Goal: Information Seeking & Learning: Learn about a topic

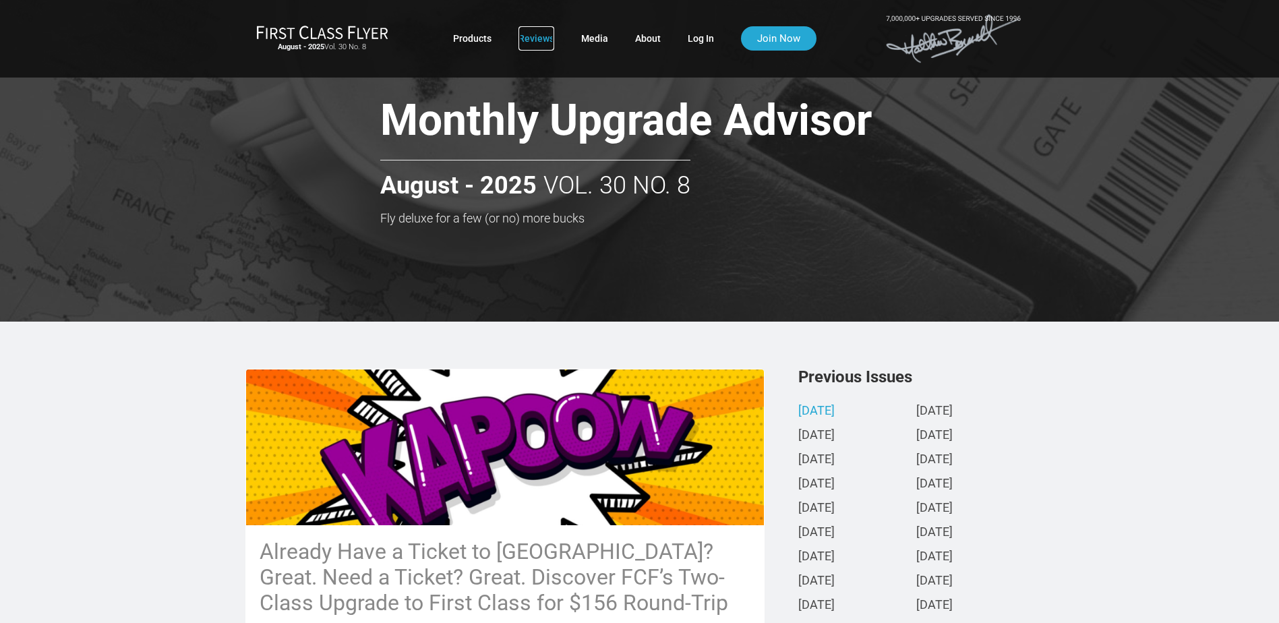
click at [546, 38] on link "Reviews" at bounding box center [536, 38] width 36 height 24
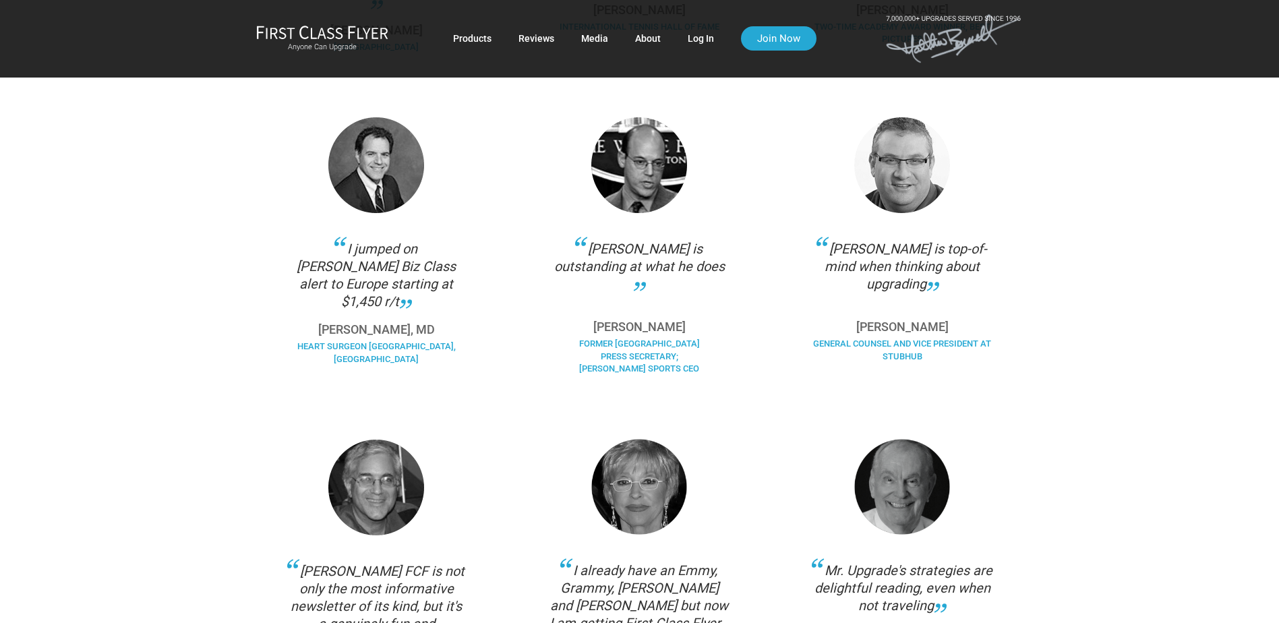
scroll to position [607, 0]
click at [345, 33] on img at bounding box center [322, 32] width 132 height 14
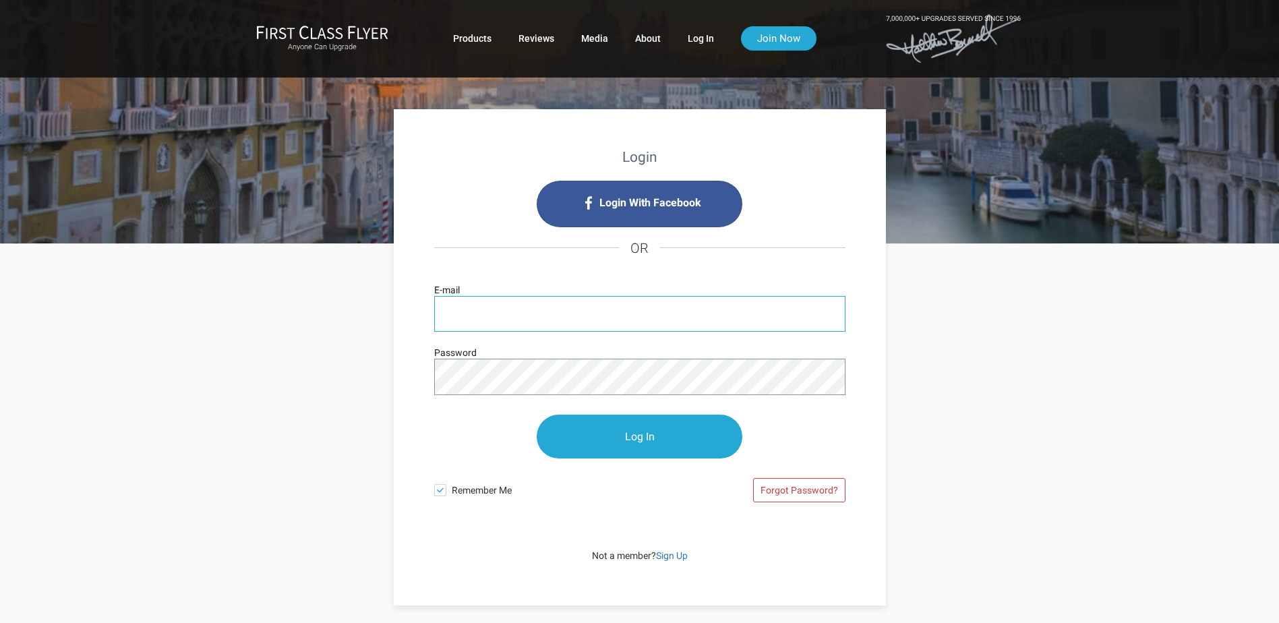
click at [584, 313] on input "E-mail" at bounding box center [639, 314] width 411 height 36
type input "[EMAIL_ADDRESS][DOMAIN_NAME]"
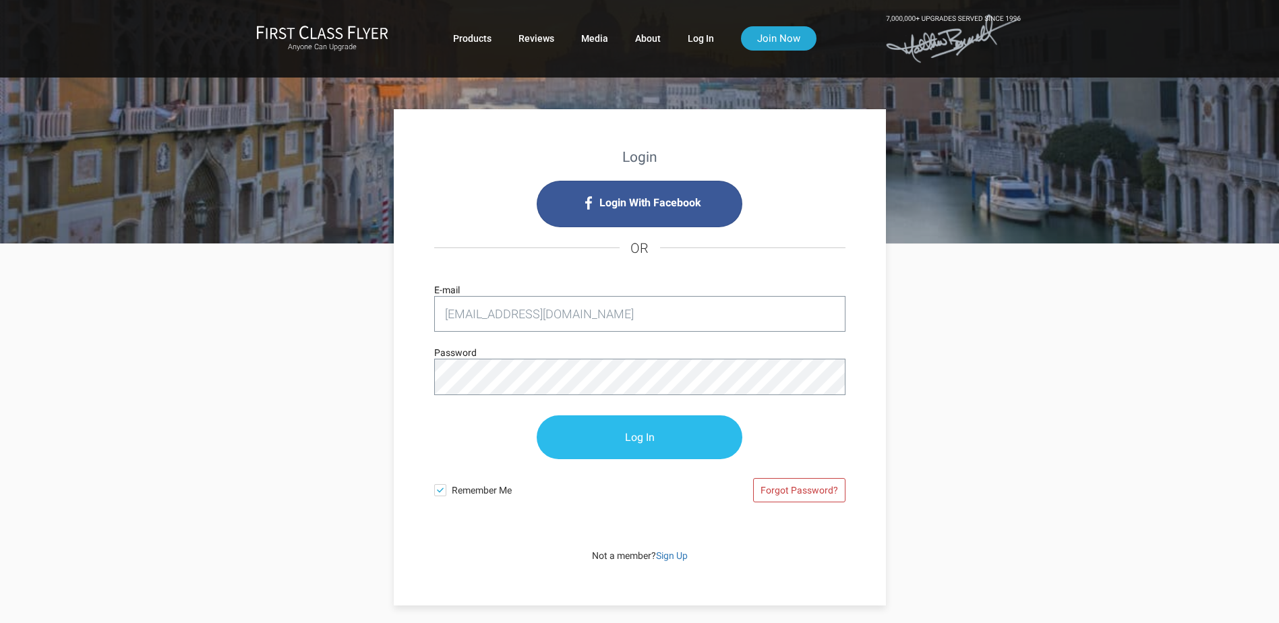
click at [617, 431] on input "Log In" at bounding box center [640, 437] width 206 height 44
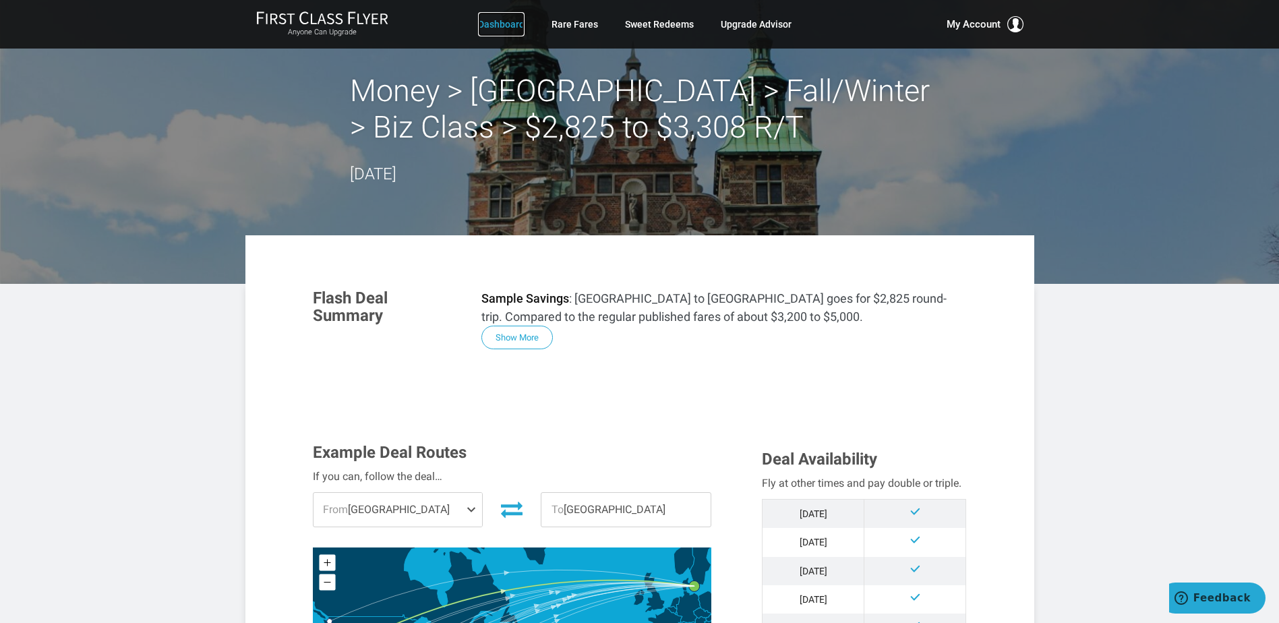
click at [506, 23] on link "Dashboard" at bounding box center [501, 24] width 47 height 24
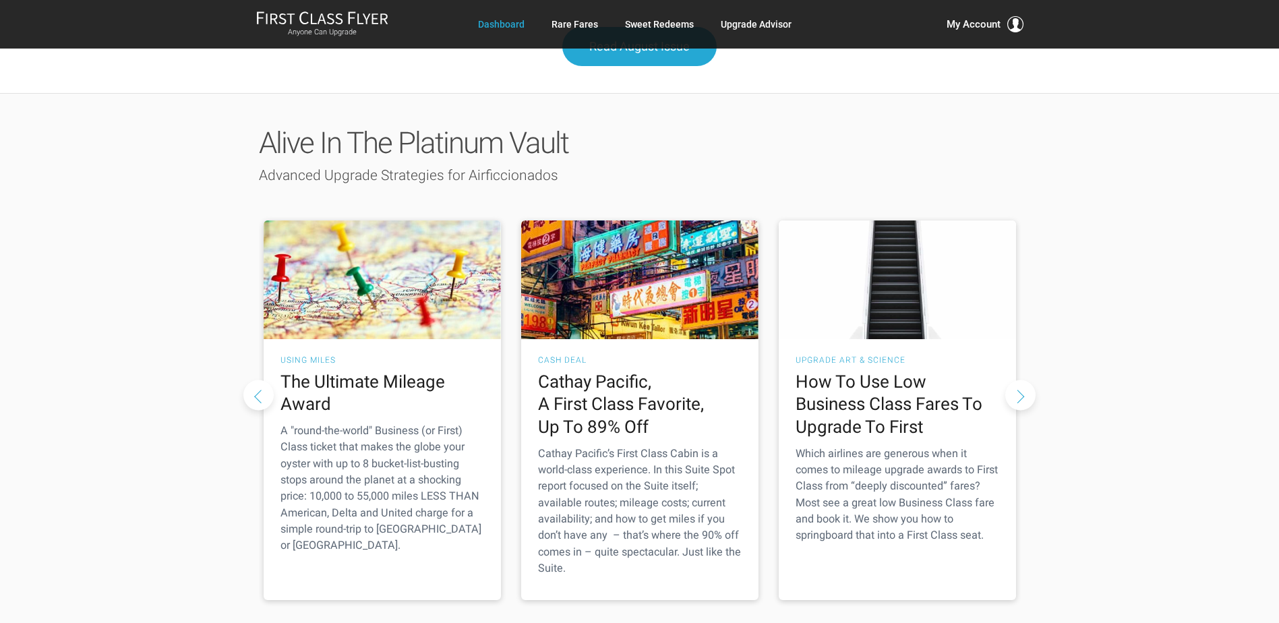
scroll to position [1820, 0]
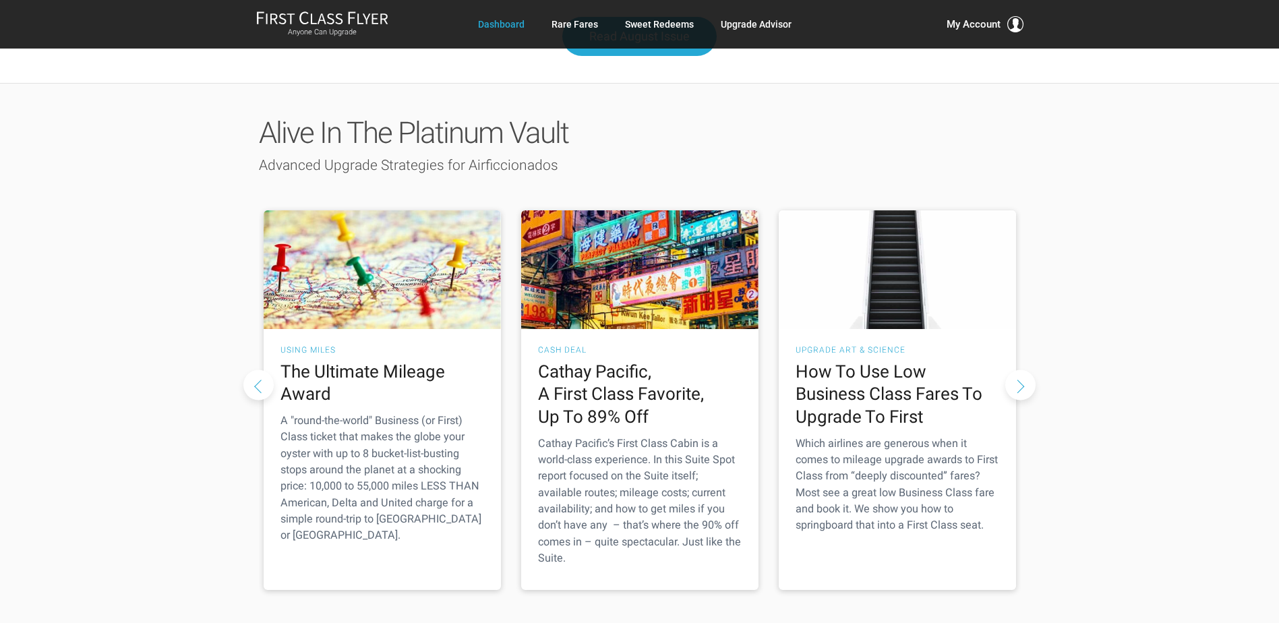
click at [1018, 369] on button "Next slide" at bounding box center [1020, 384] width 30 height 30
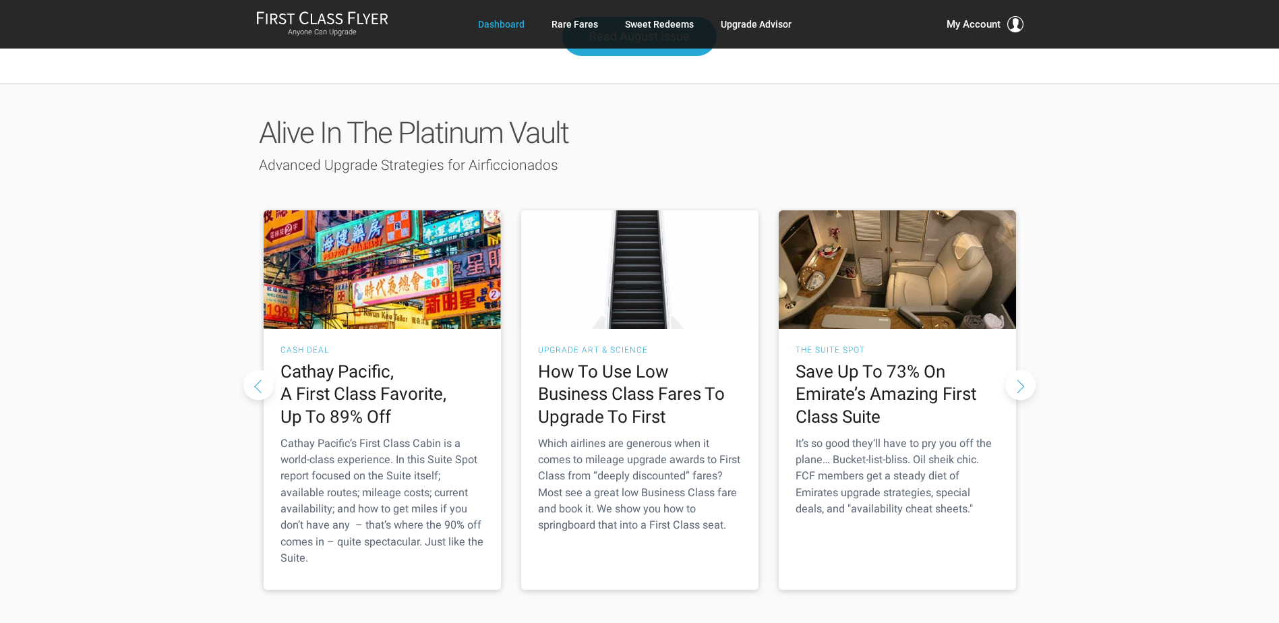
click at [1018, 369] on button "Next slide" at bounding box center [1020, 384] width 30 height 30
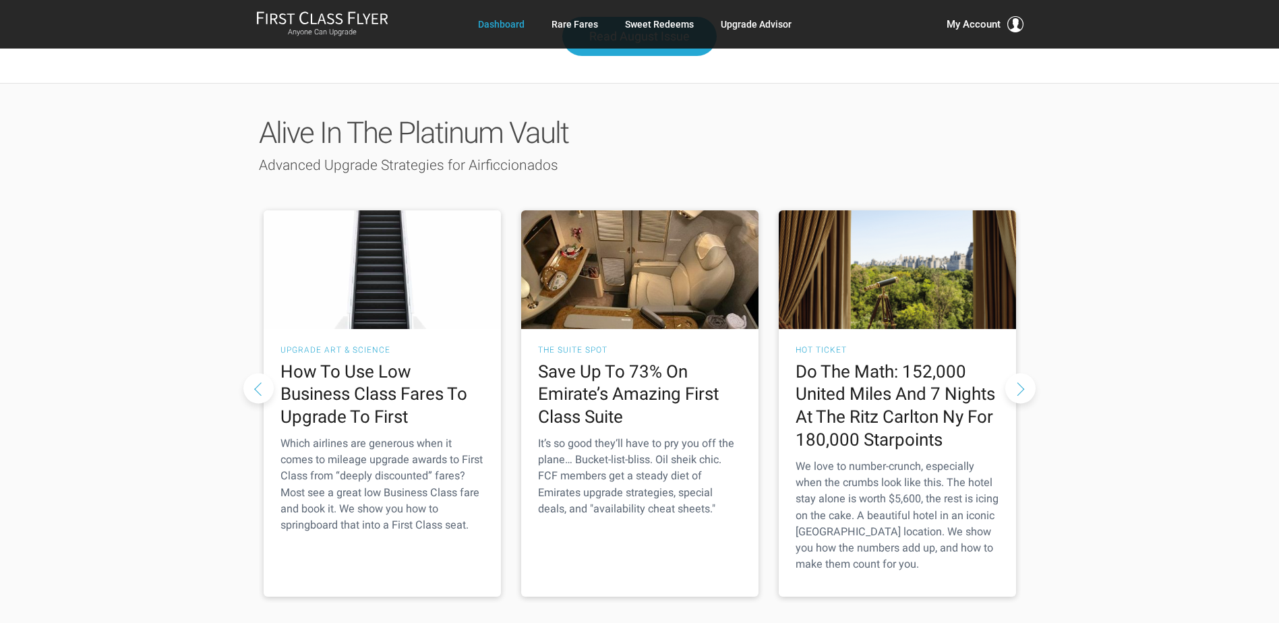
click at [1018, 373] on button "Next slide" at bounding box center [1020, 388] width 30 height 30
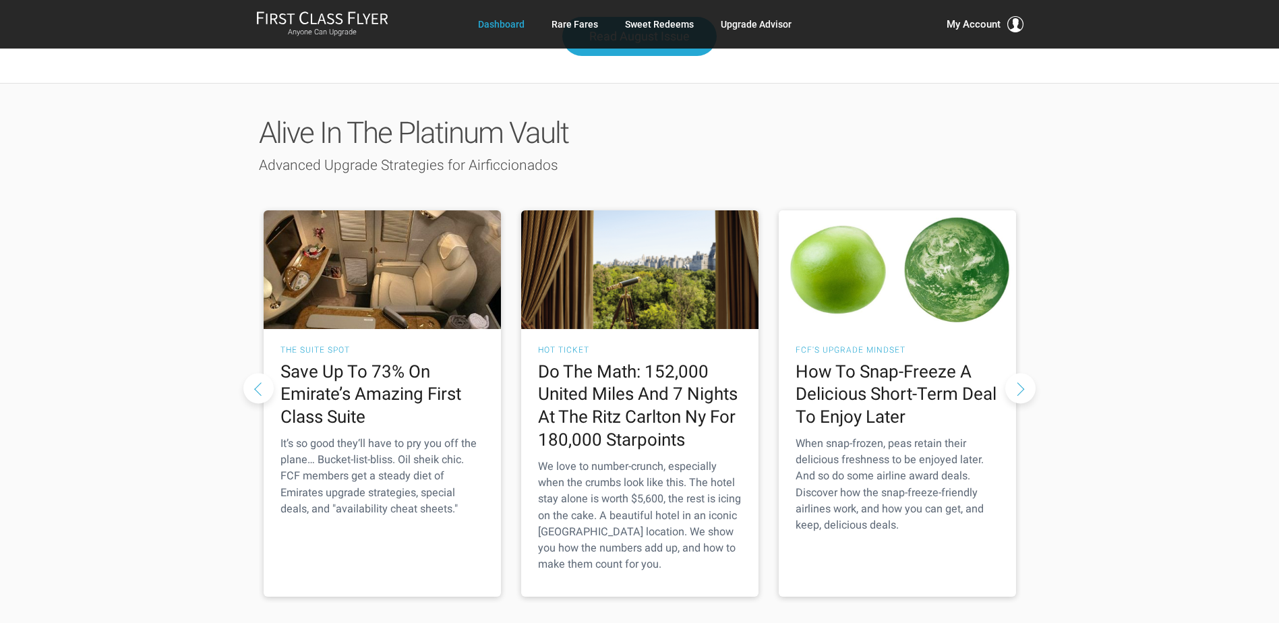
click at [1018, 373] on button "Next slide" at bounding box center [1020, 388] width 30 height 30
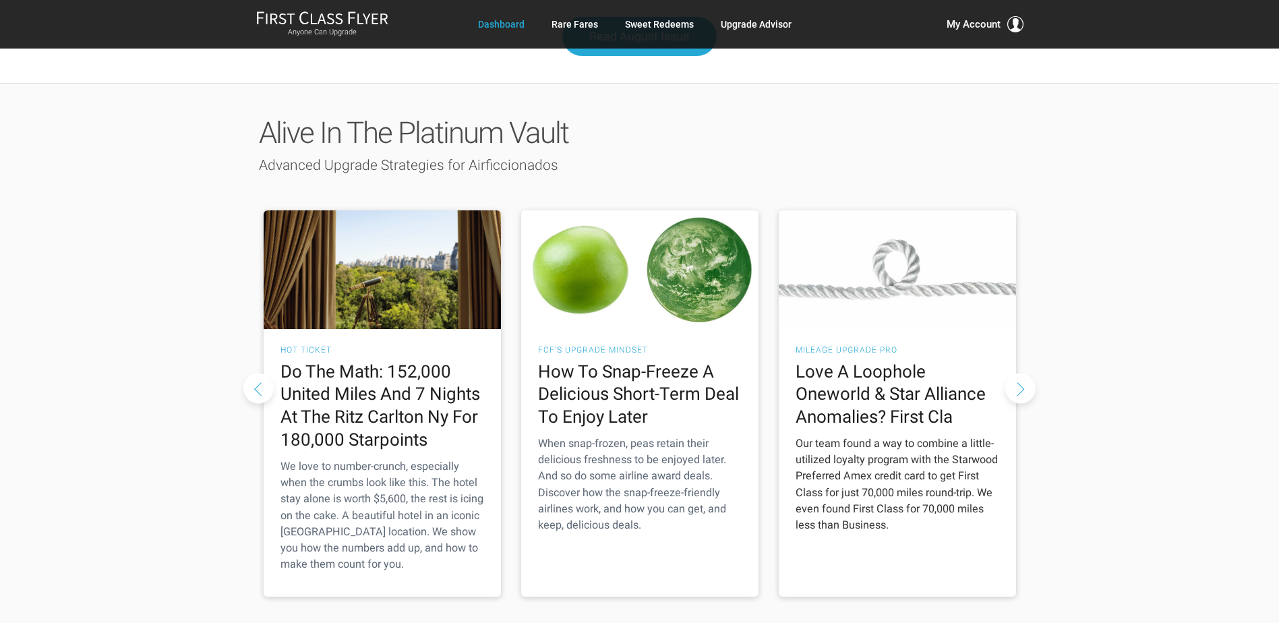
click at [916, 361] on h2 "Love A Loophole Oneworld & Star Alliance Anomalies? First Cla" at bounding box center [897, 395] width 204 height 68
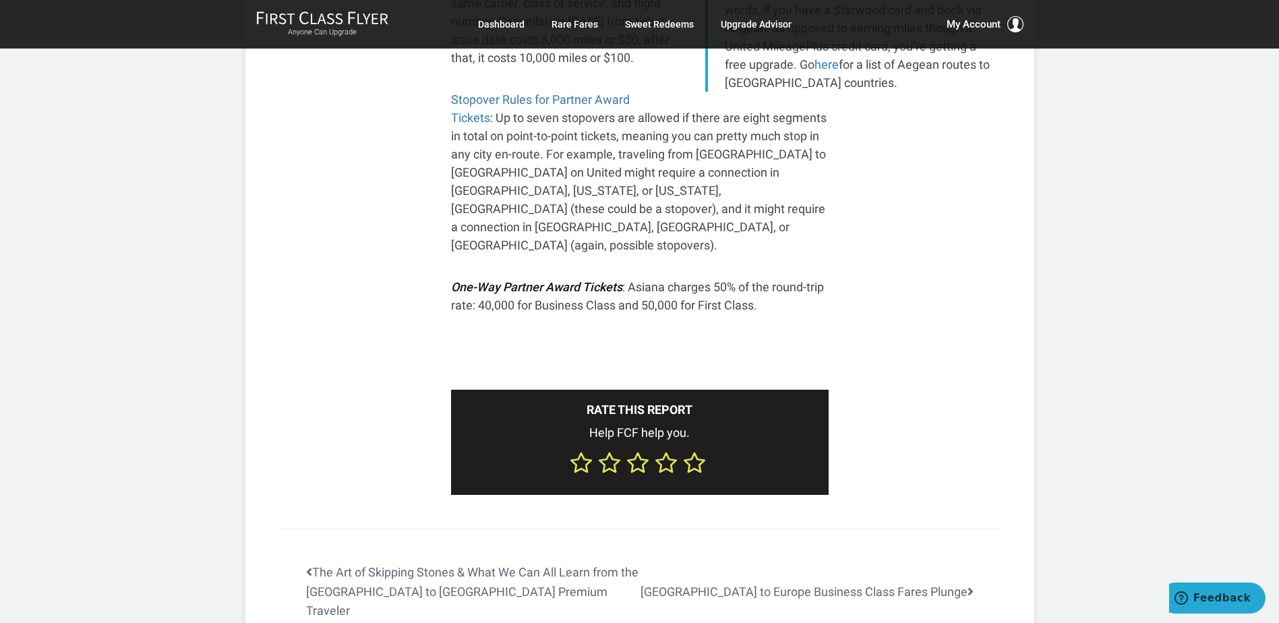
scroll to position [2696, 0]
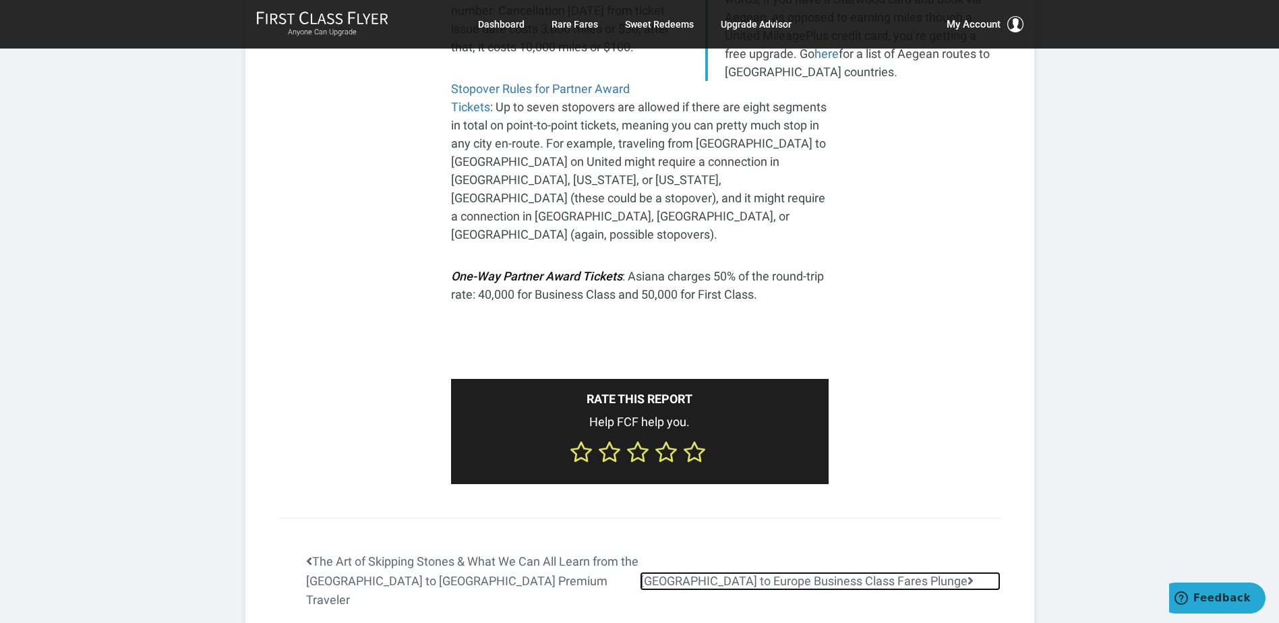
click at [853, 572] on link "[GEOGRAPHIC_DATA] to Europe Business Class Fares Plunge" at bounding box center [820, 582] width 361 height 20
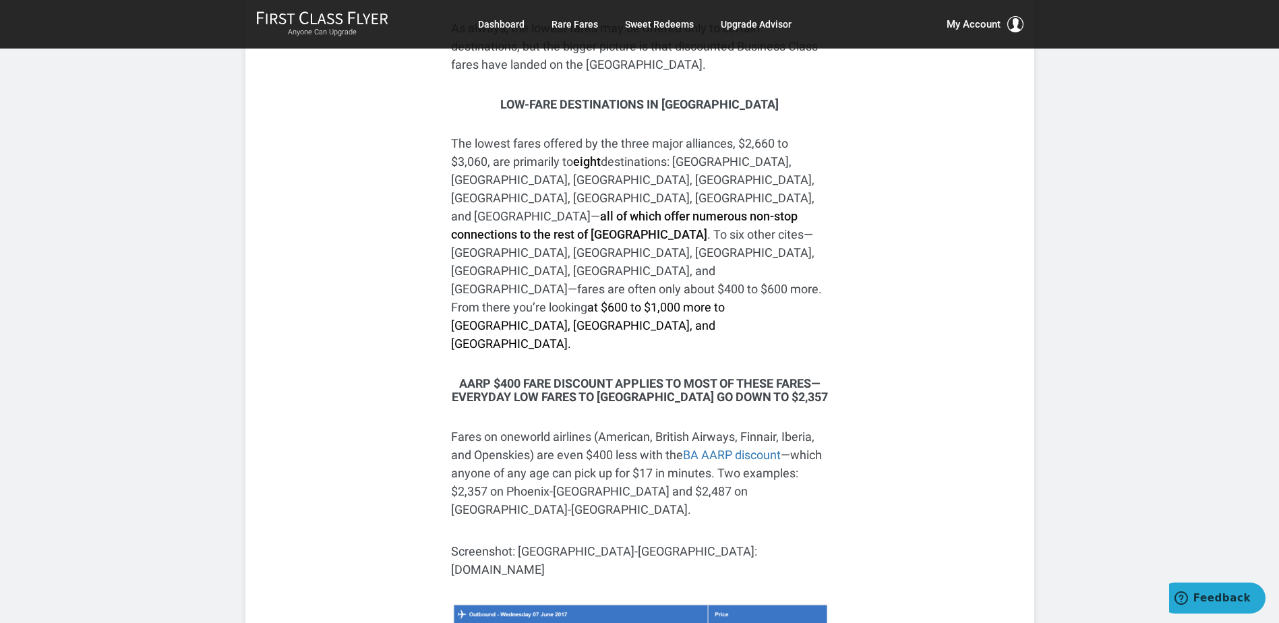
scroll to position [2494, 0]
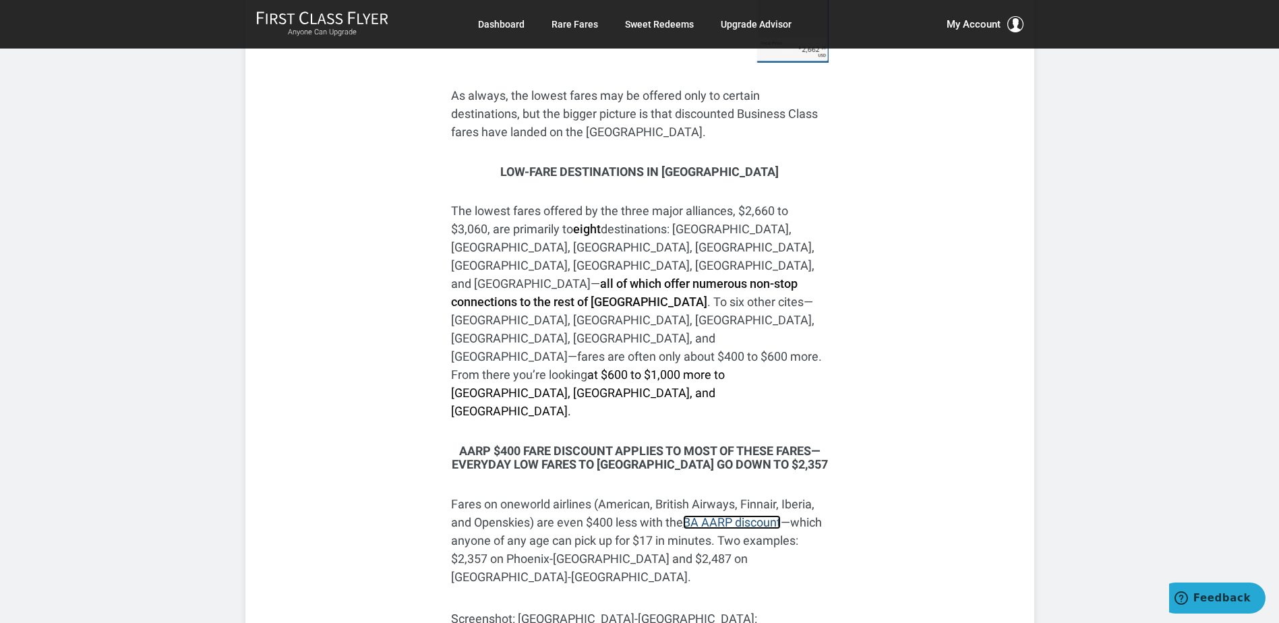
click at [715, 515] on link "BA AARP discount" at bounding box center [732, 522] width 98 height 14
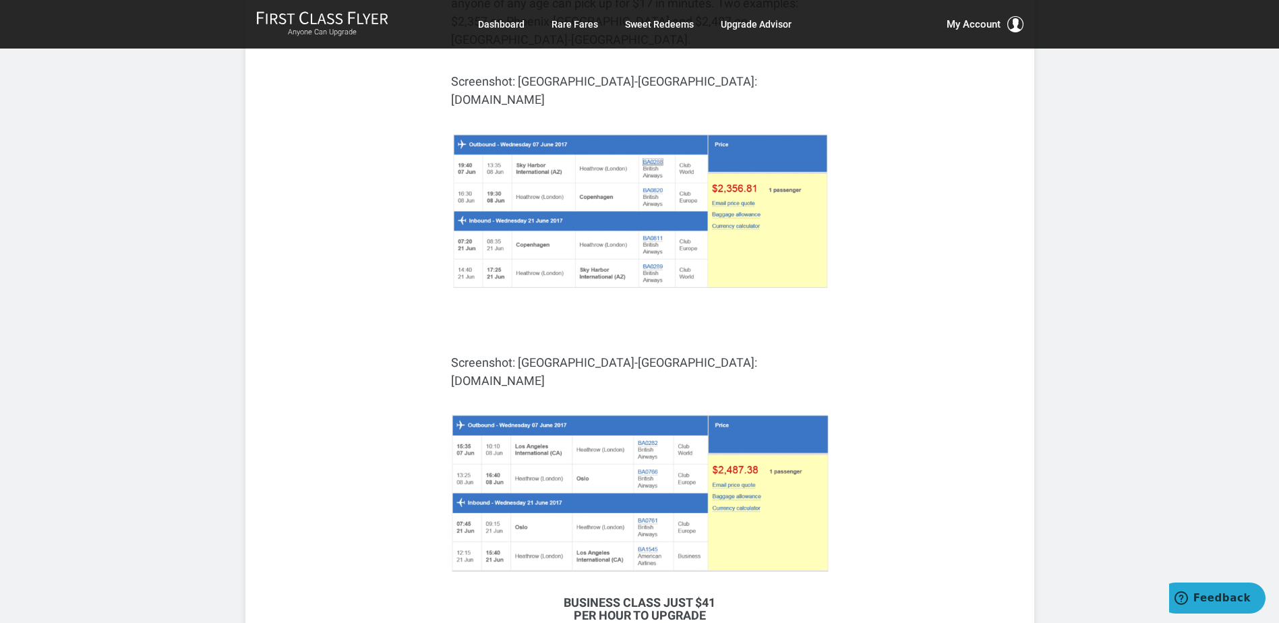
scroll to position [2832, 0]
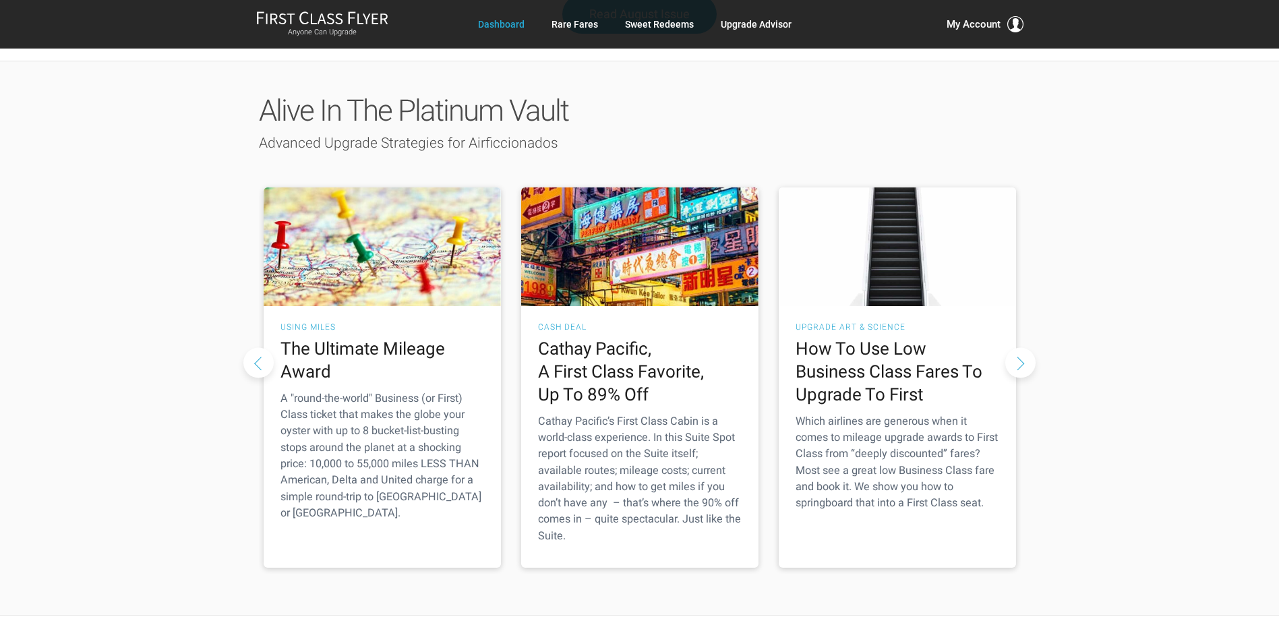
scroll to position [1614, 0]
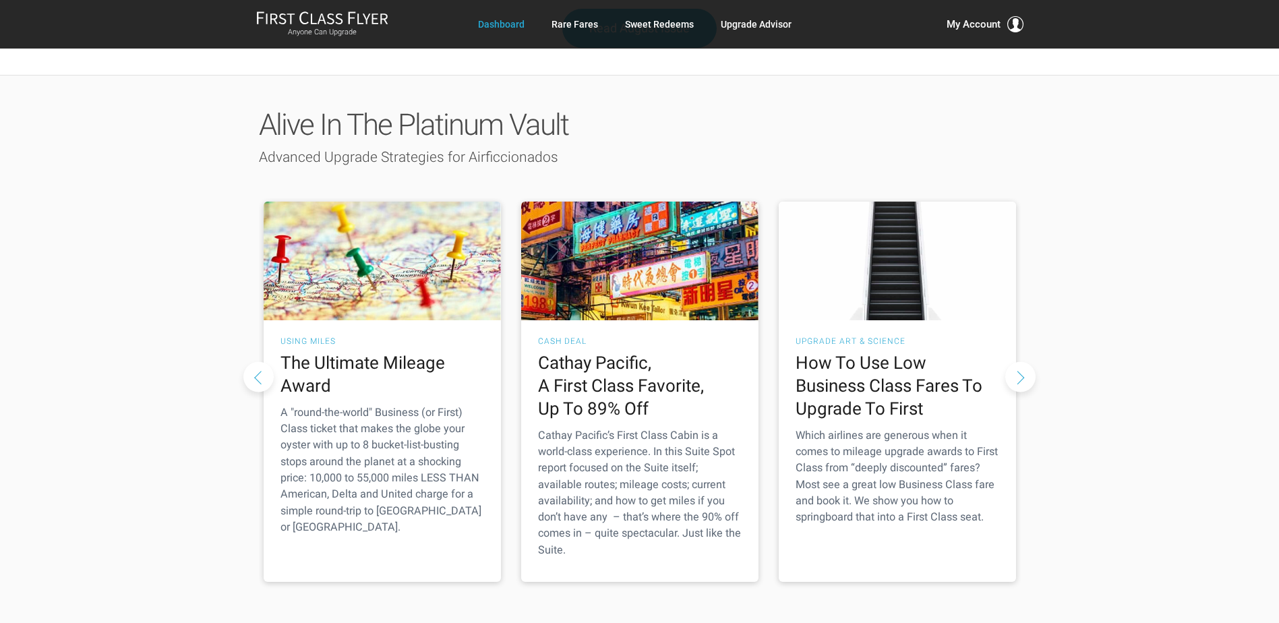
click at [1022, 361] on button "Next slide" at bounding box center [1020, 376] width 30 height 30
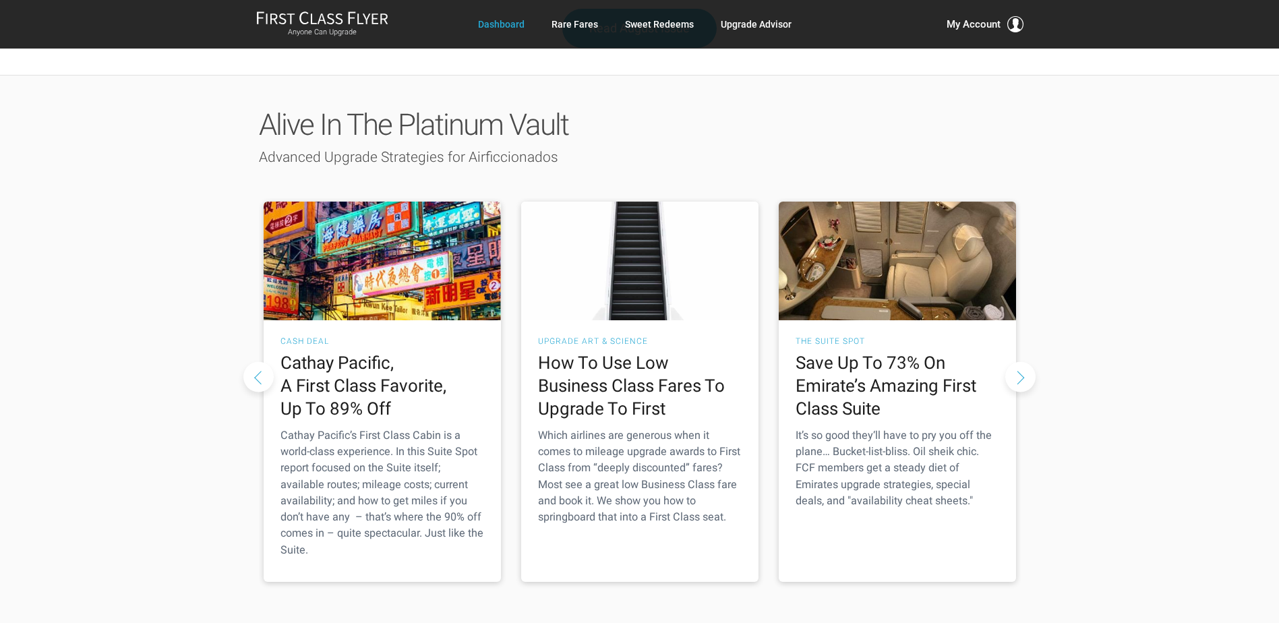
click at [1018, 361] on button "Next slide" at bounding box center [1020, 376] width 30 height 30
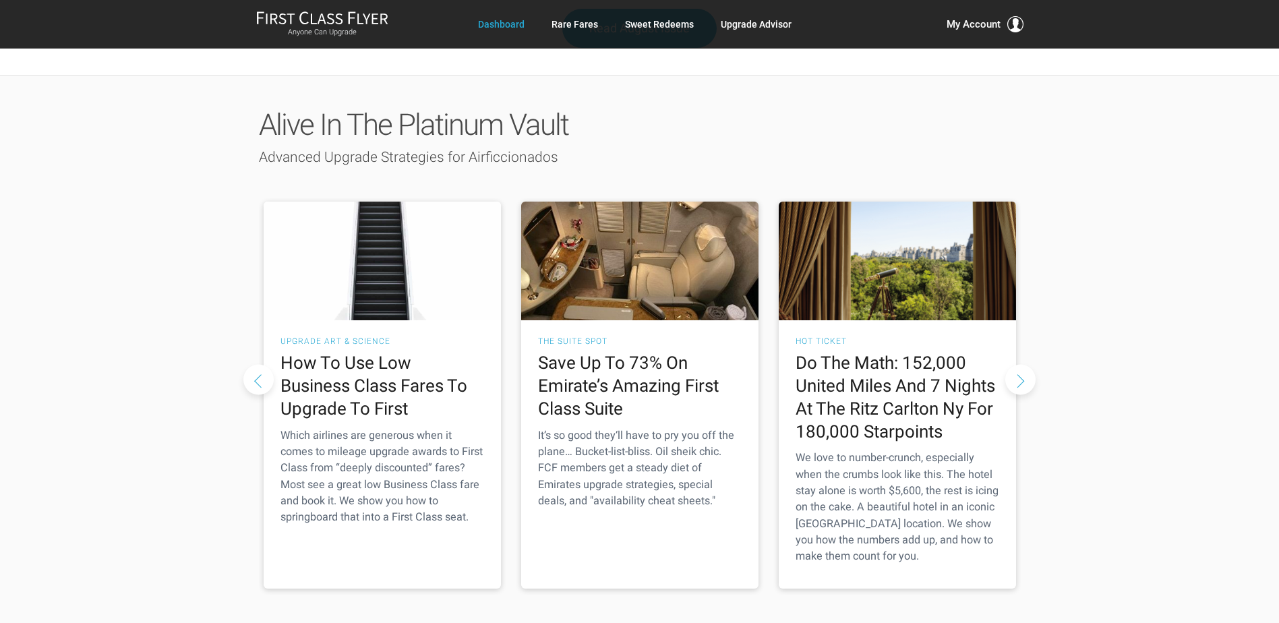
click at [1016, 365] on button "Next slide" at bounding box center [1020, 380] width 30 height 30
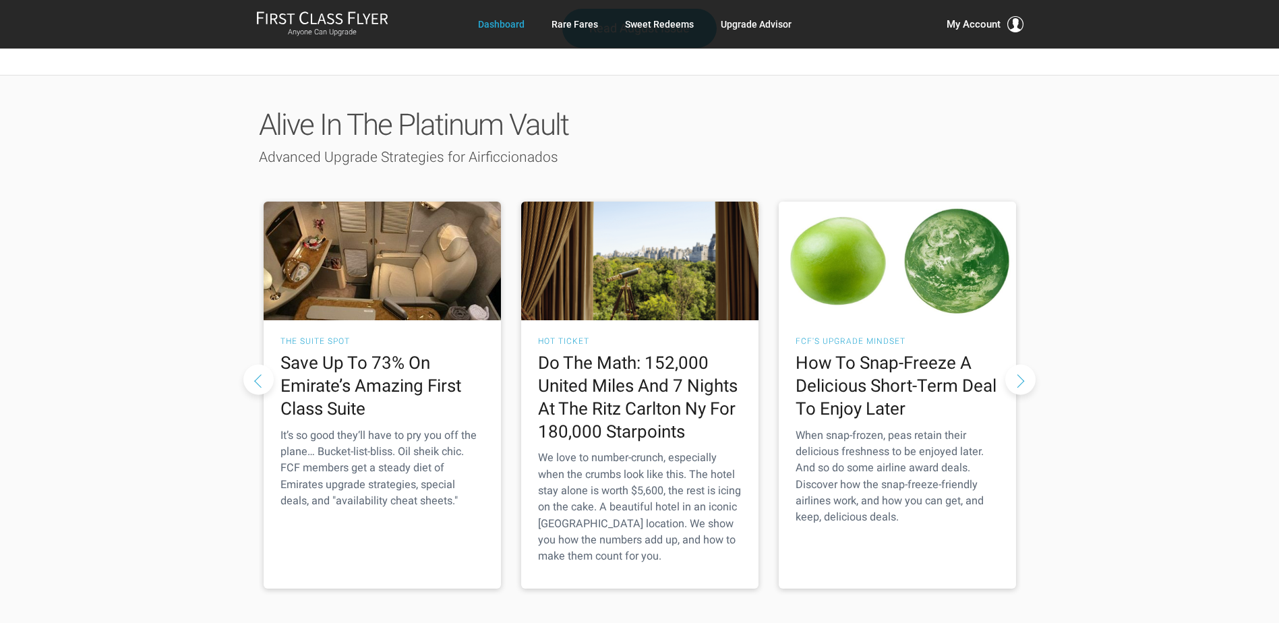
click at [1025, 365] on button "Next slide" at bounding box center [1020, 380] width 30 height 30
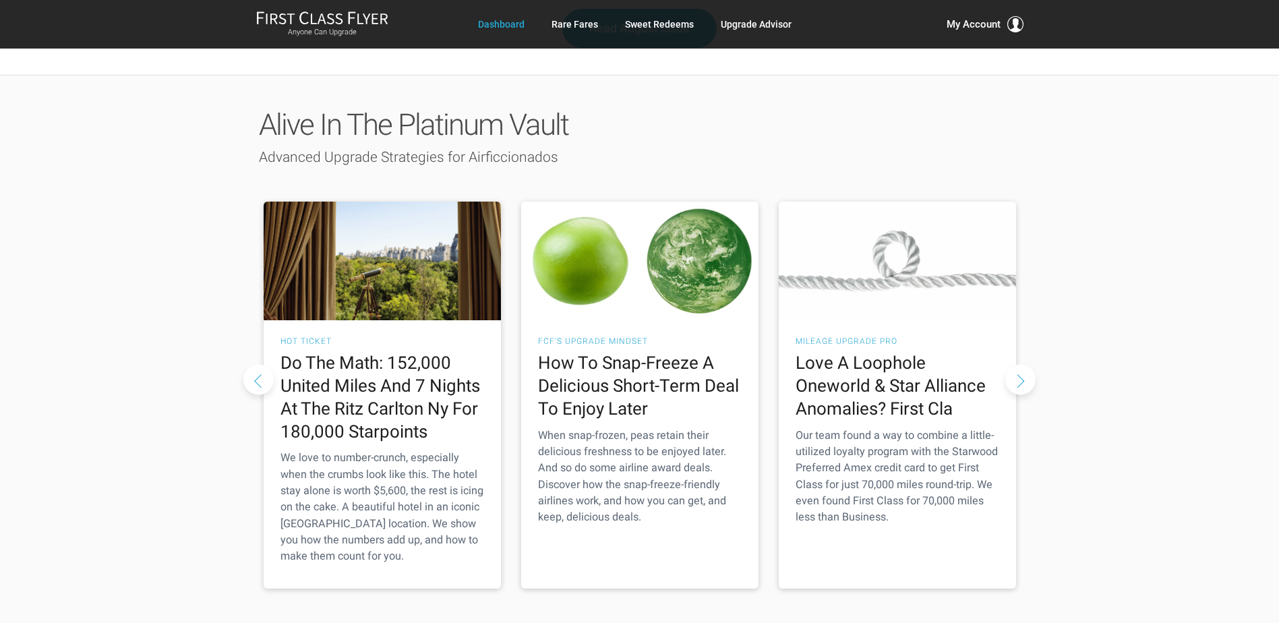
click at [1023, 365] on button "Next slide" at bounding box center [1020, 380] width 30 height 30
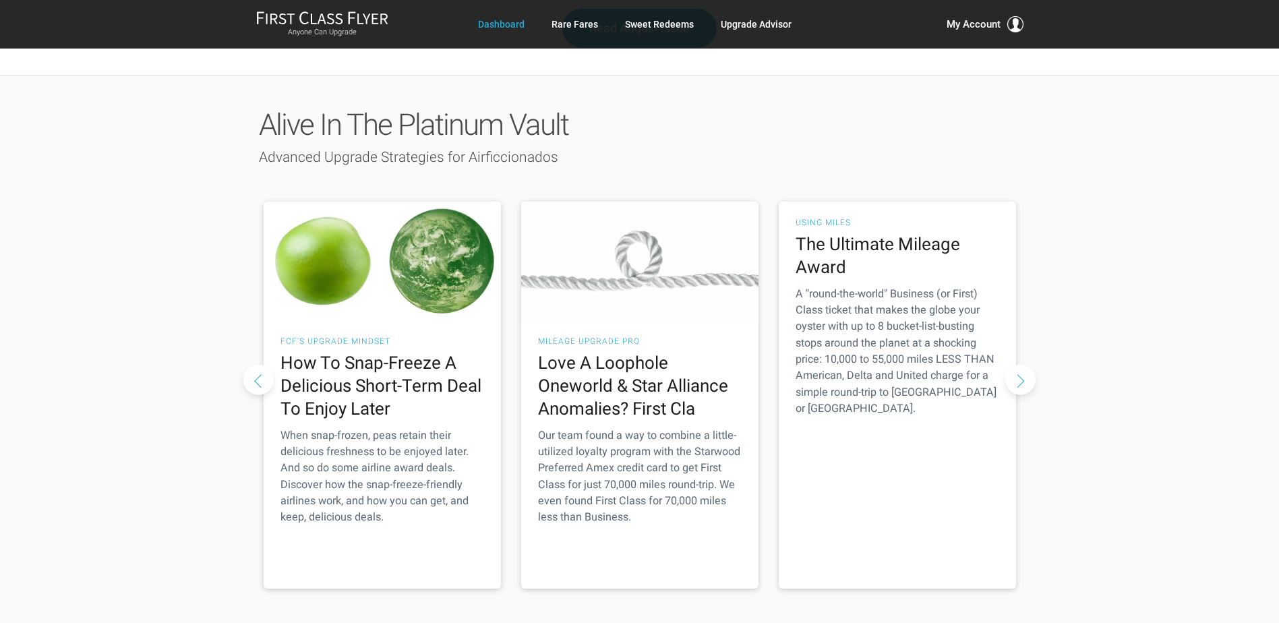
click at [1023, 365] on button "Next slide" at bounding box center [1020, 380] width 30 height 30
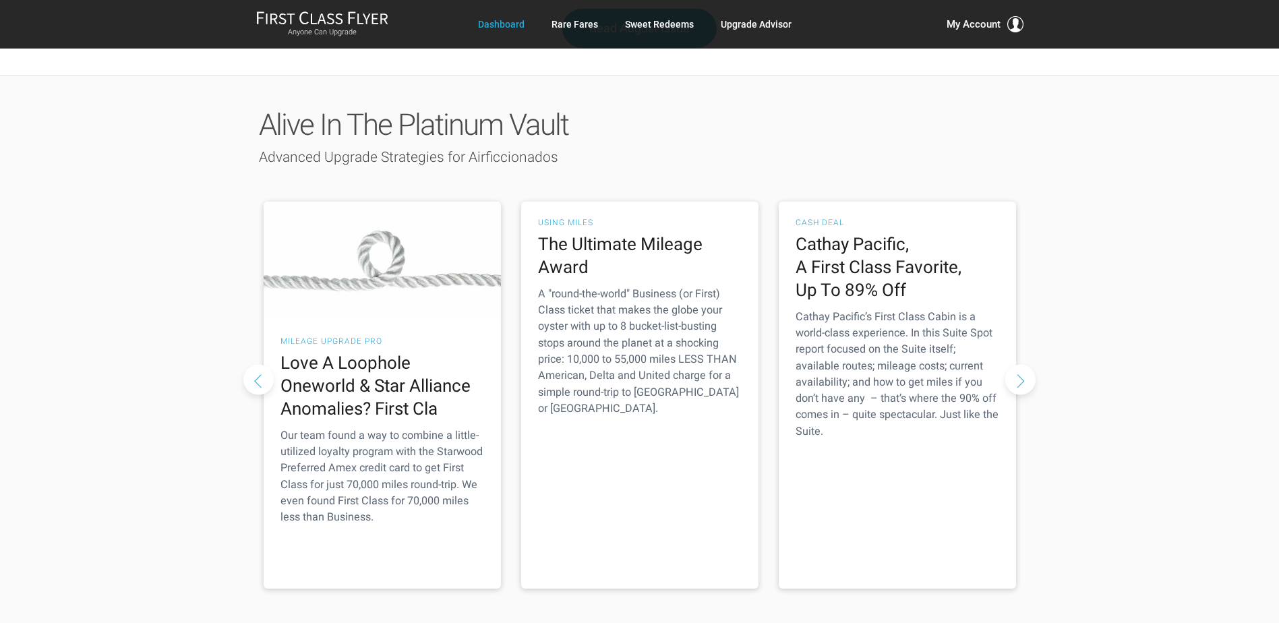
click at [1023, 365] on button "Next slide" at bounding box center [1020, 380] width 30 height 30
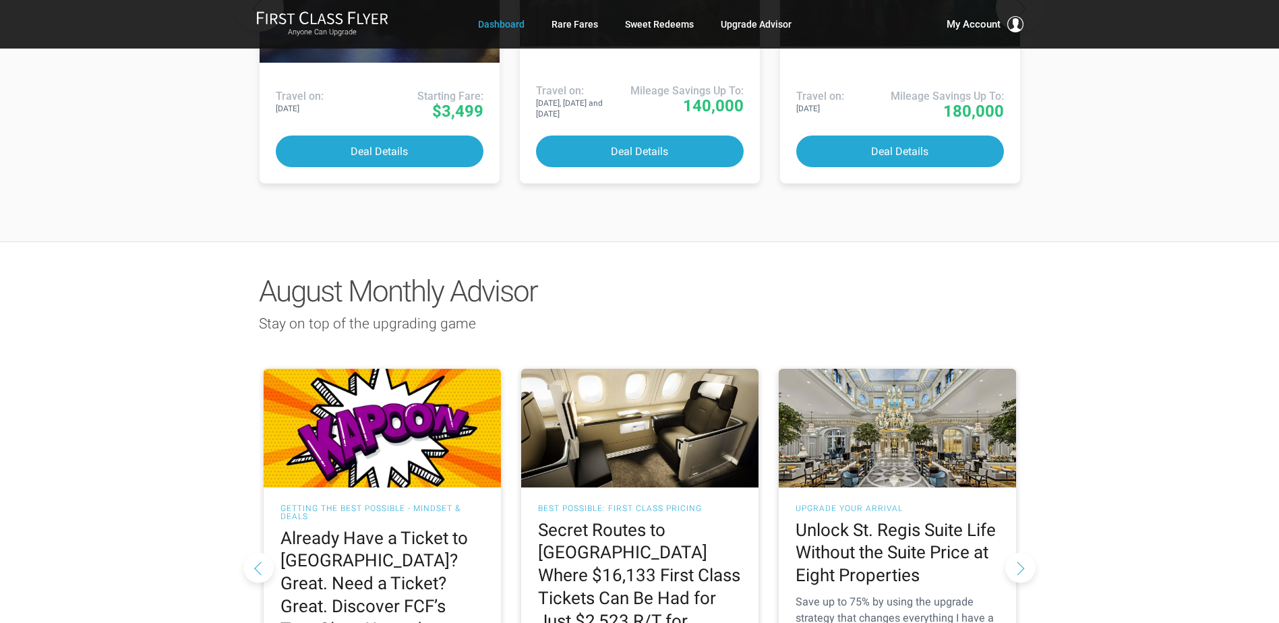
scroll to position [872, 0]
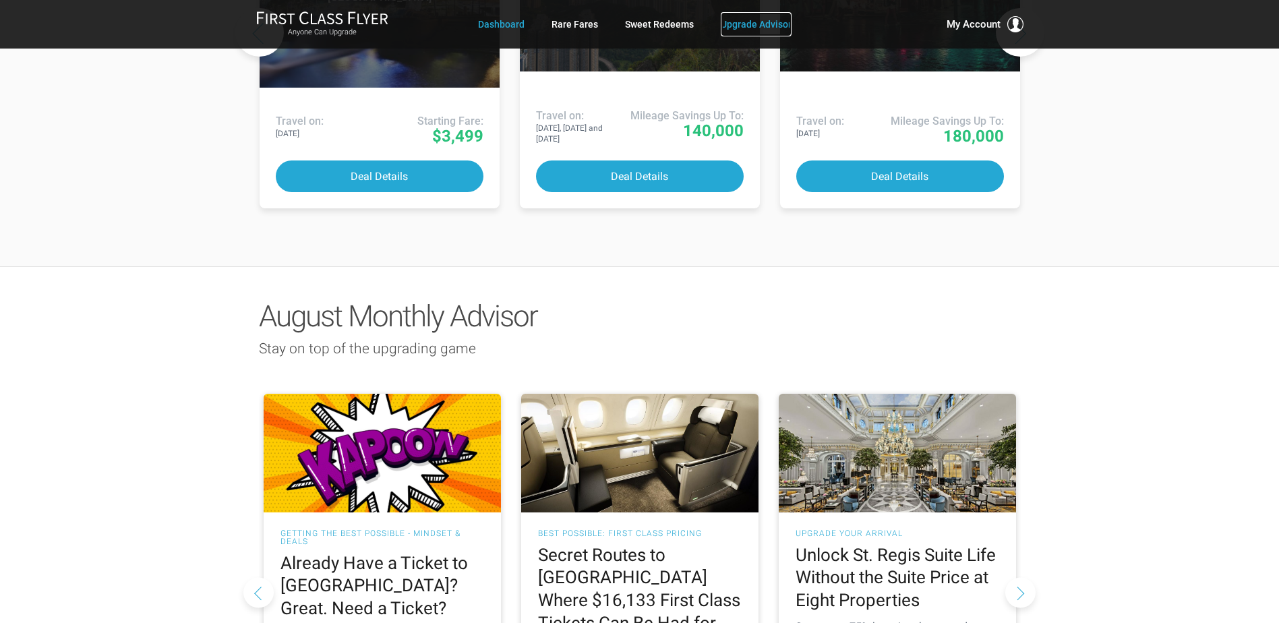
click at [732, 23] on link "Upgrade Advisor" at bounding box center [756, 24] width 71 height 24
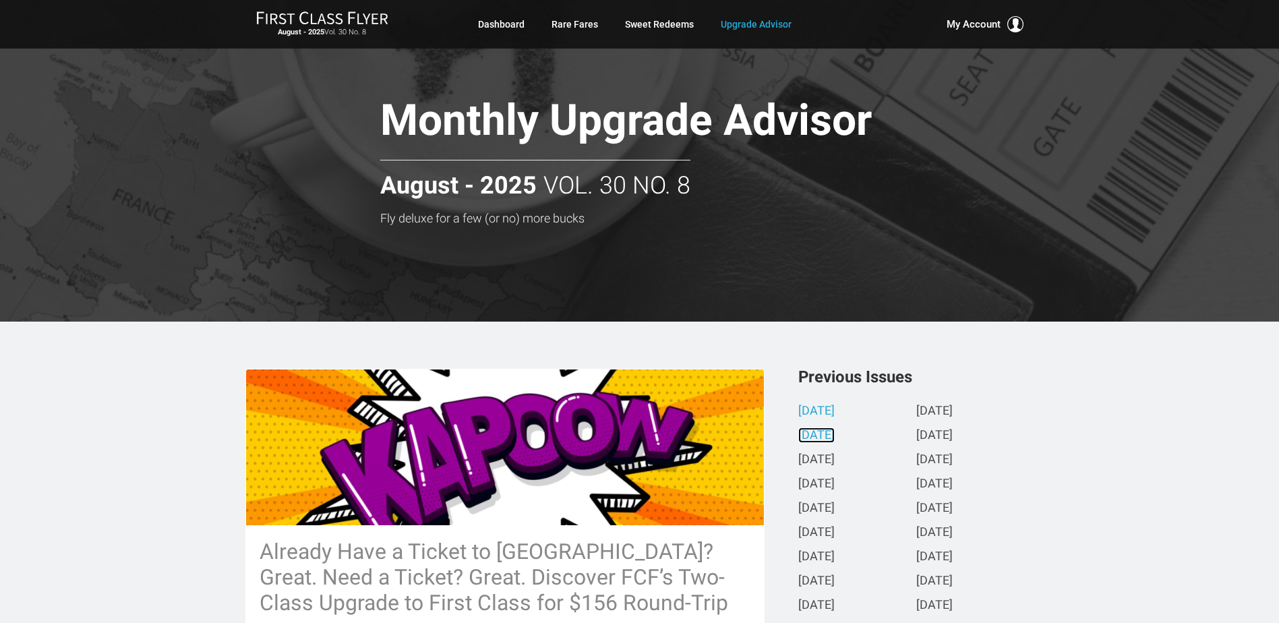
click at [834, 438] on link "[DATE]" at bounding box center [816, 436] width 36 height 14
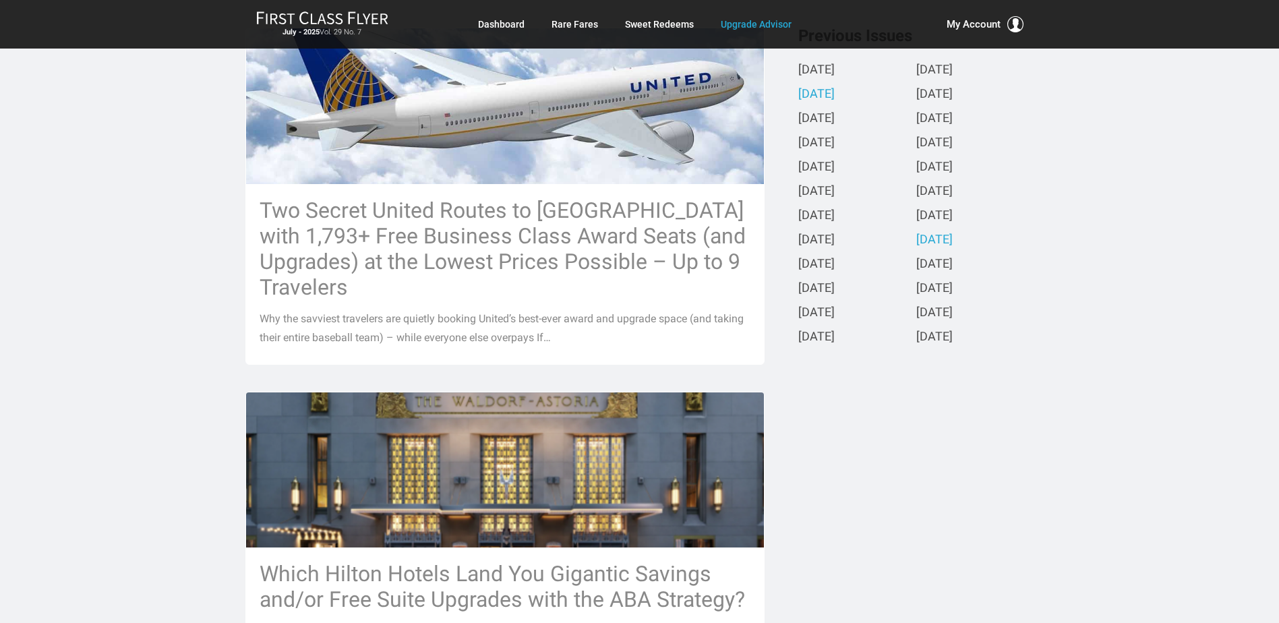
scroll to position [337, 0]
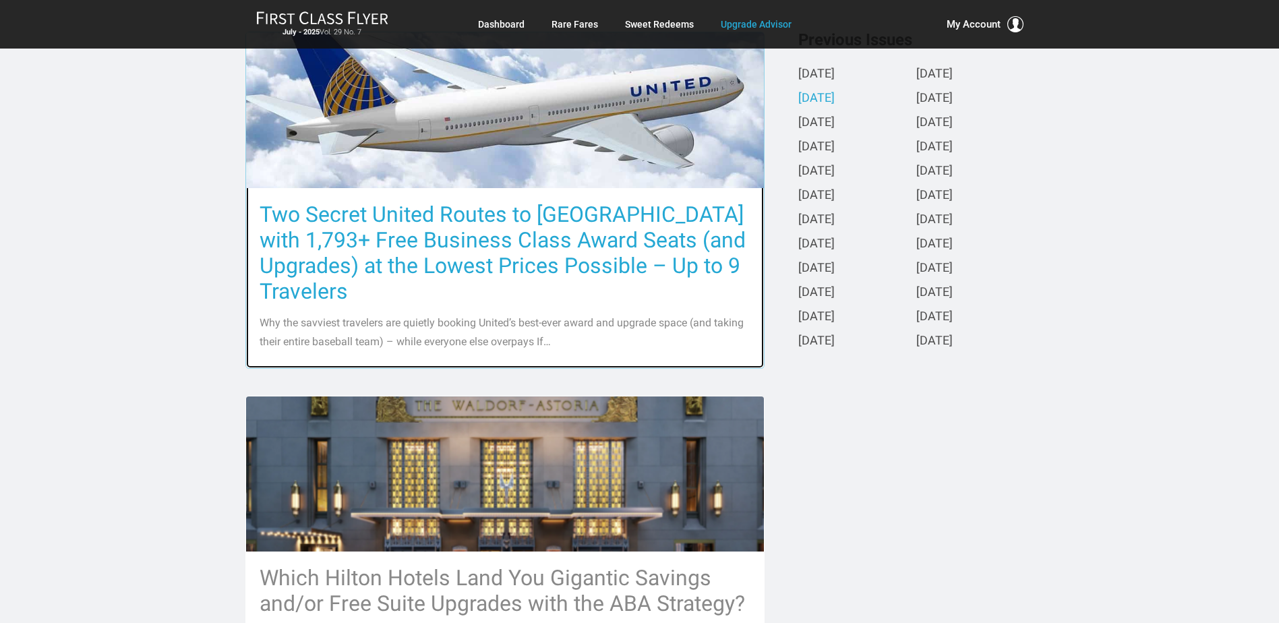
click at [578, 212] on h3 "Two Secret United Routes to [GEOGRAPHIC_DATA] with 1,793+ Free Business Class A…" at bounding box center [505, 253] width 491 height 102
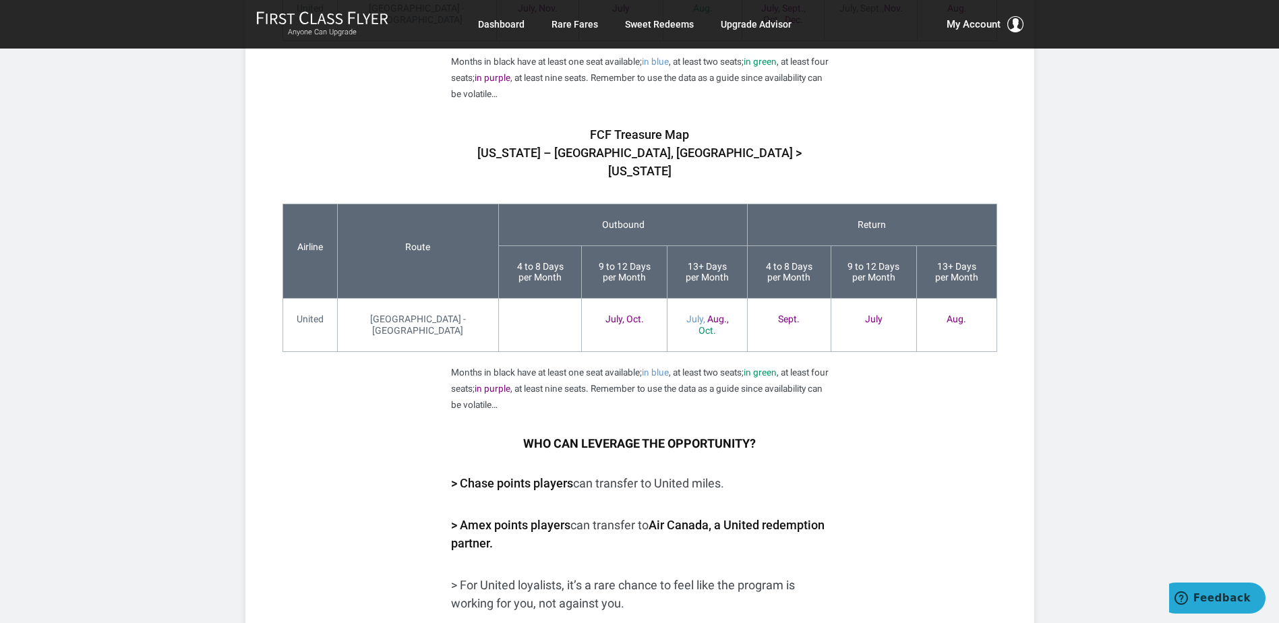
scroll to position [1618, 0]
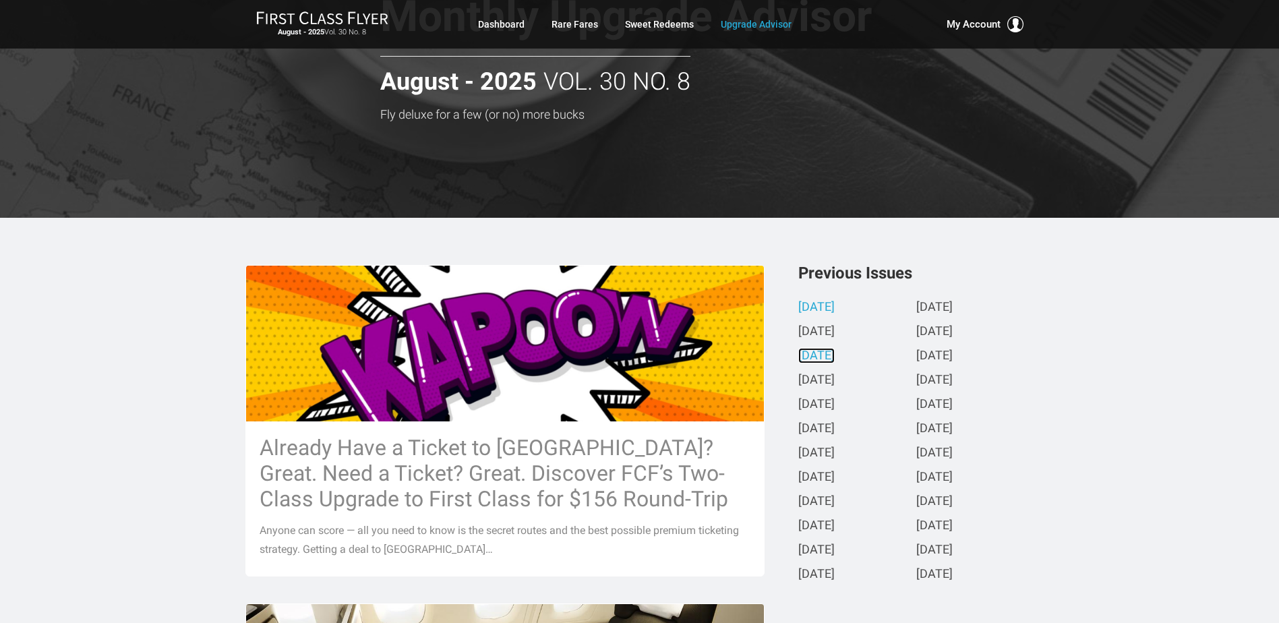
click at [834, 354] on link "[DATE]" at bounding box center [816, 356] width 36 height 14
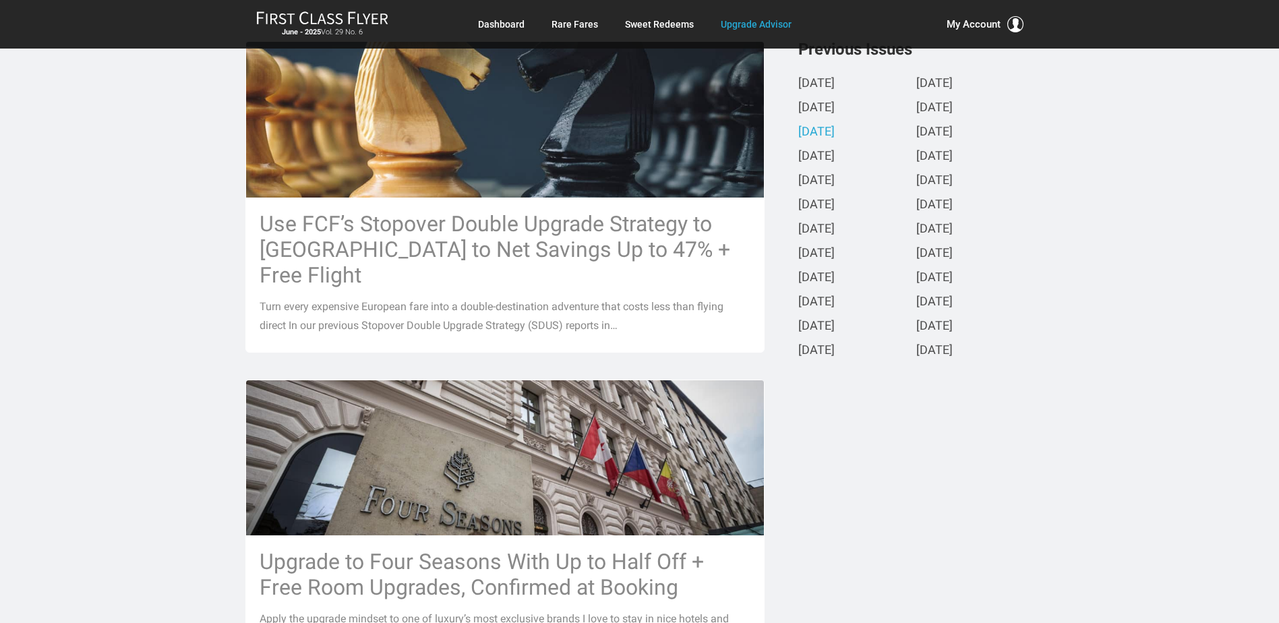
scroll to position [337, 0]
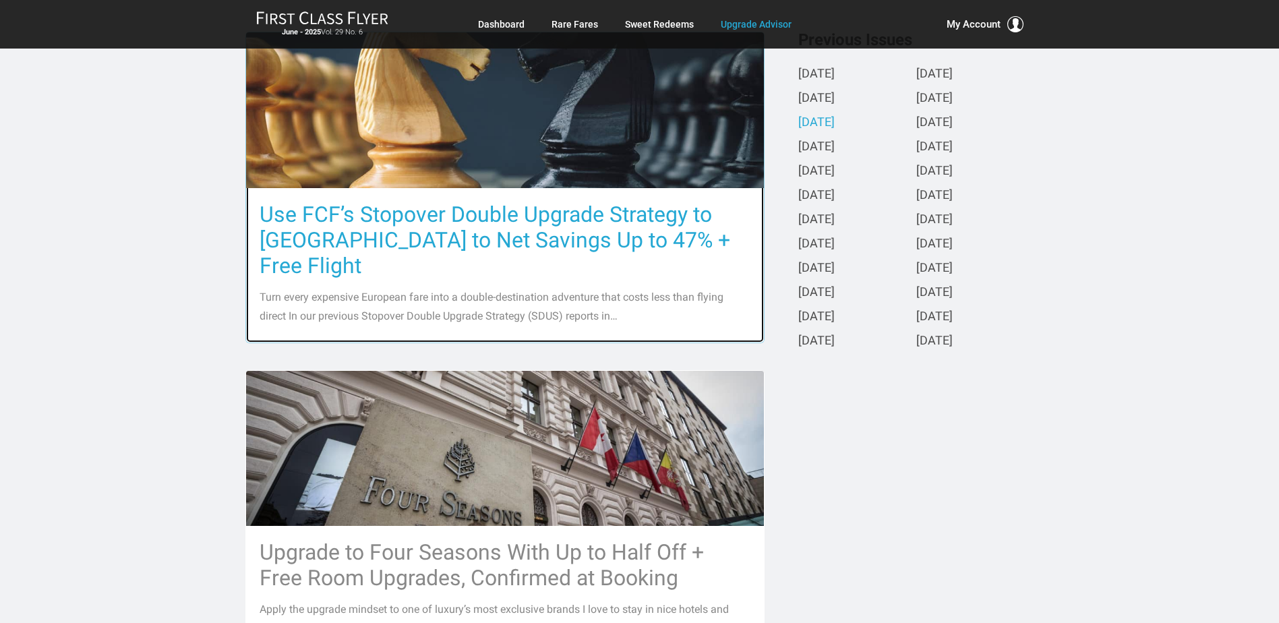
click at [480, 241] on h3 "Use FCF’s Stopover Double Upgrade Strategy to [GEOGRAPHIC_DATA] to Net Savings …" at bounding box center [505, 240] width 491 height 77
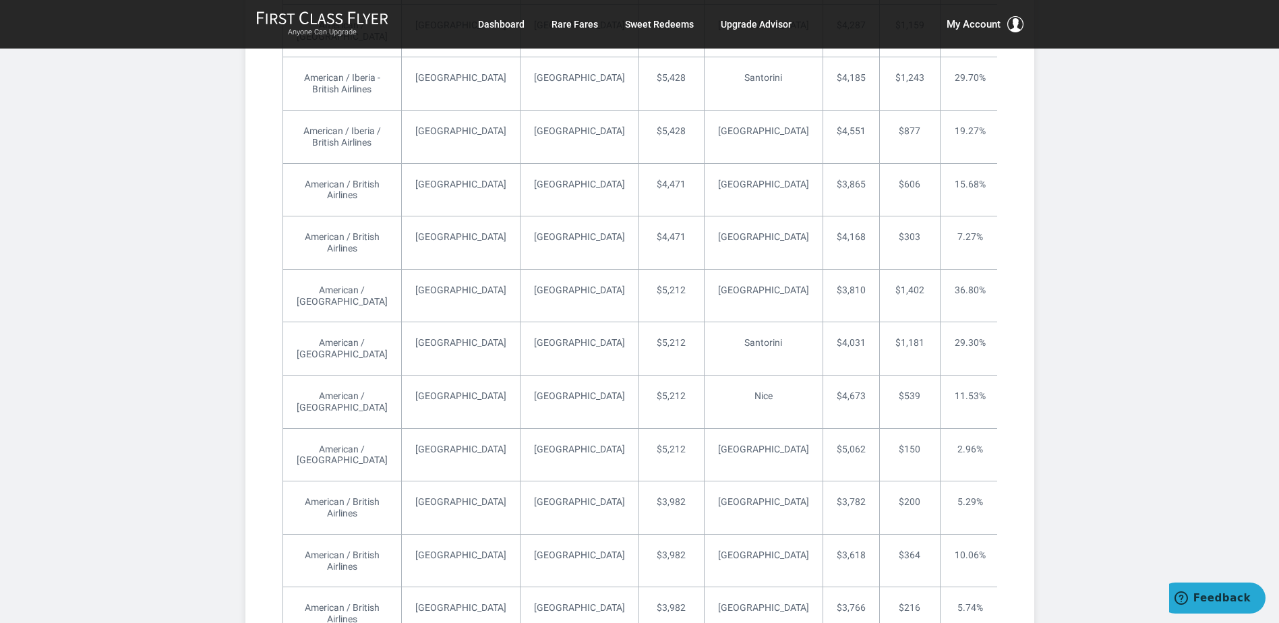
scroll to position [5392, 0]
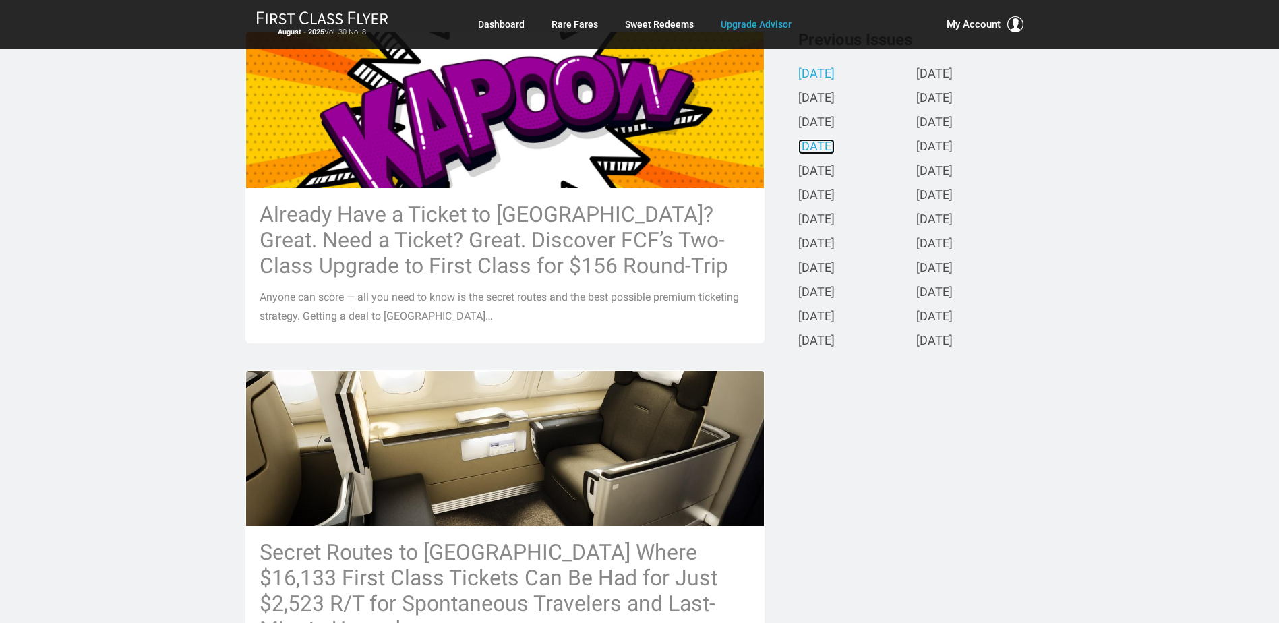
click at [834, 143] on link "[DATE]" at bounding box center [816, 147] width 36 height 14
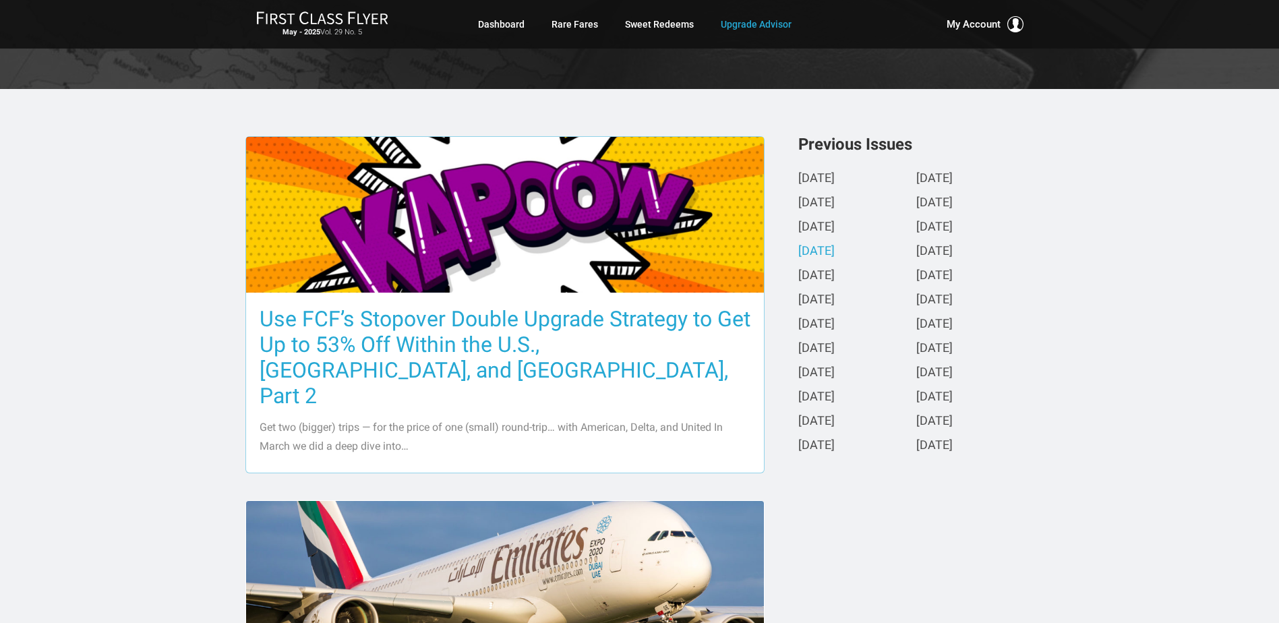
scroll to position [202, 0]
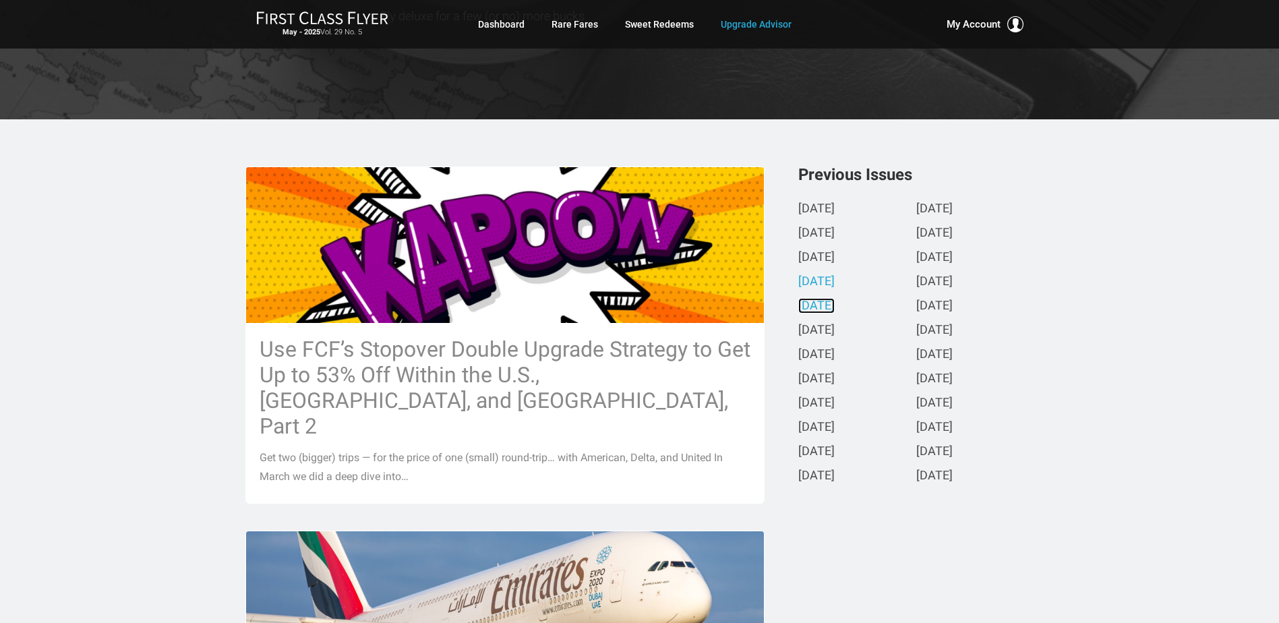
click at [824, 307] on link "[DATE]" at bounding box center [816, 306] width 36 height 14
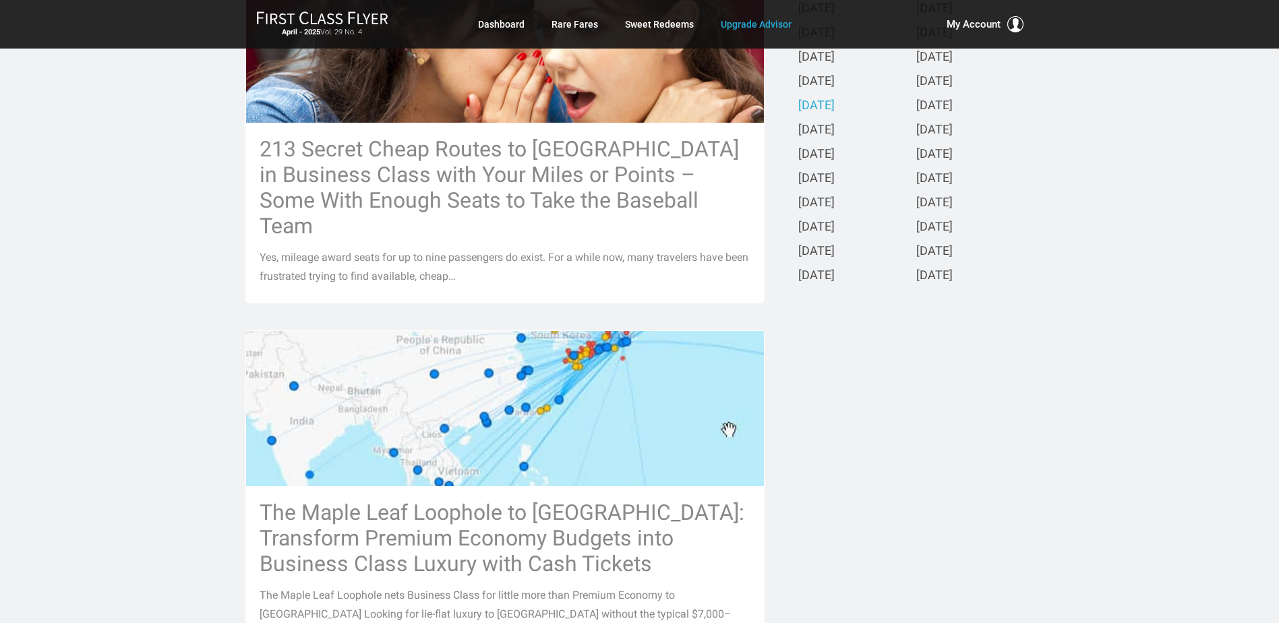
scroll to position [270, 0]
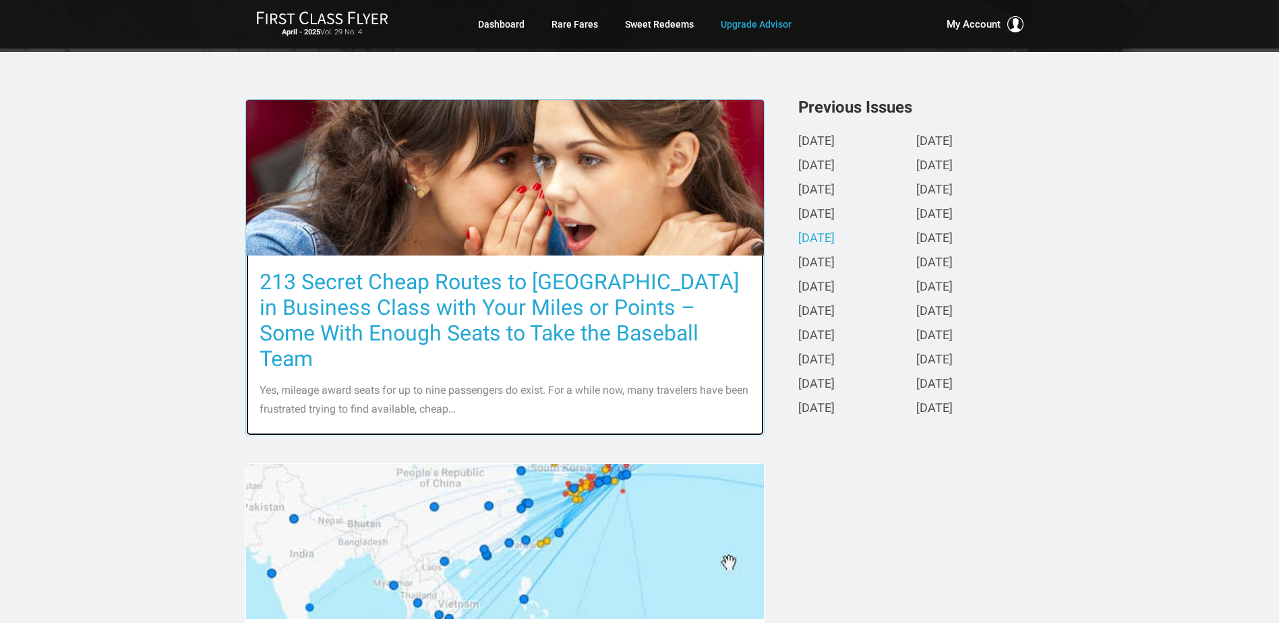
click at [448, 304] on h3 "213 Secret Cheap Routes to Europe in Business Class with Your Miles or Points –…" at bounding box center [505, 320] width 491 height 102
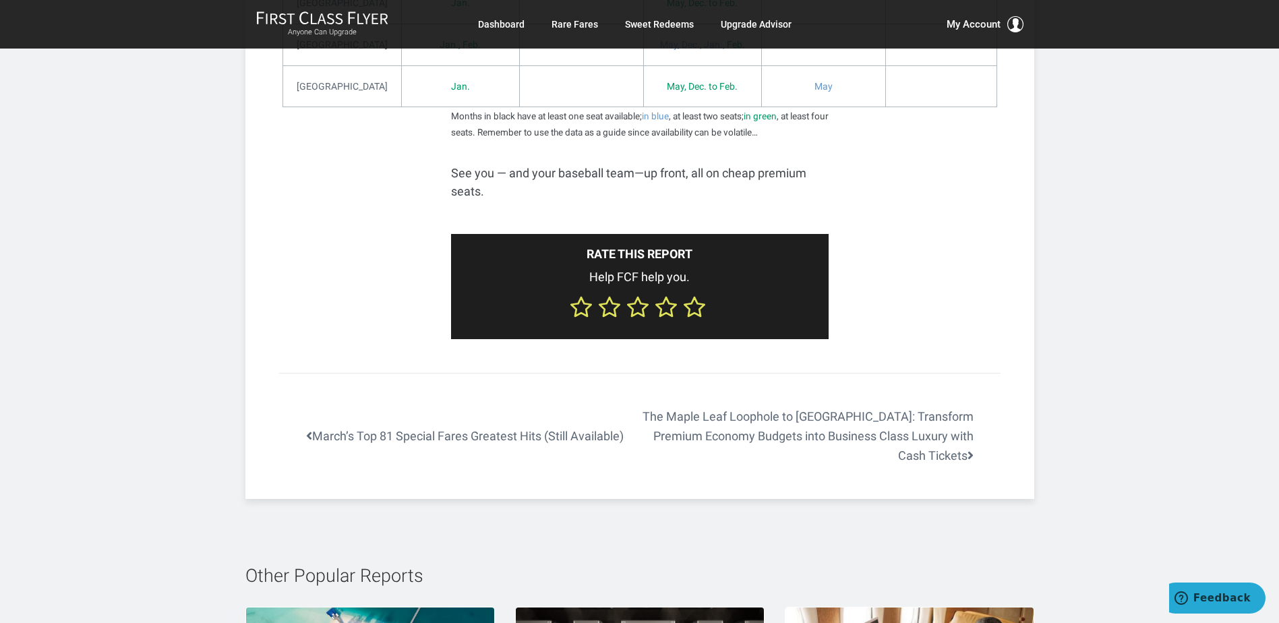
scroll to position [14559, 0]
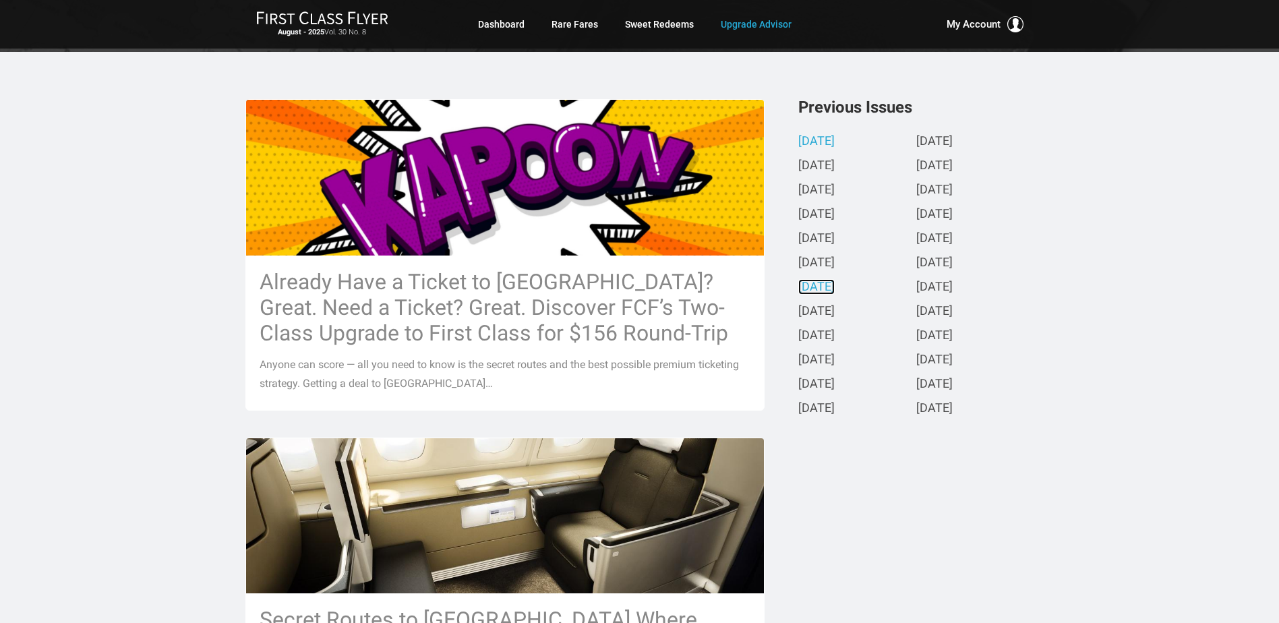
click at [834, 284] on link "[DATE]" at bounding box center [816, 287] width 36 height 14
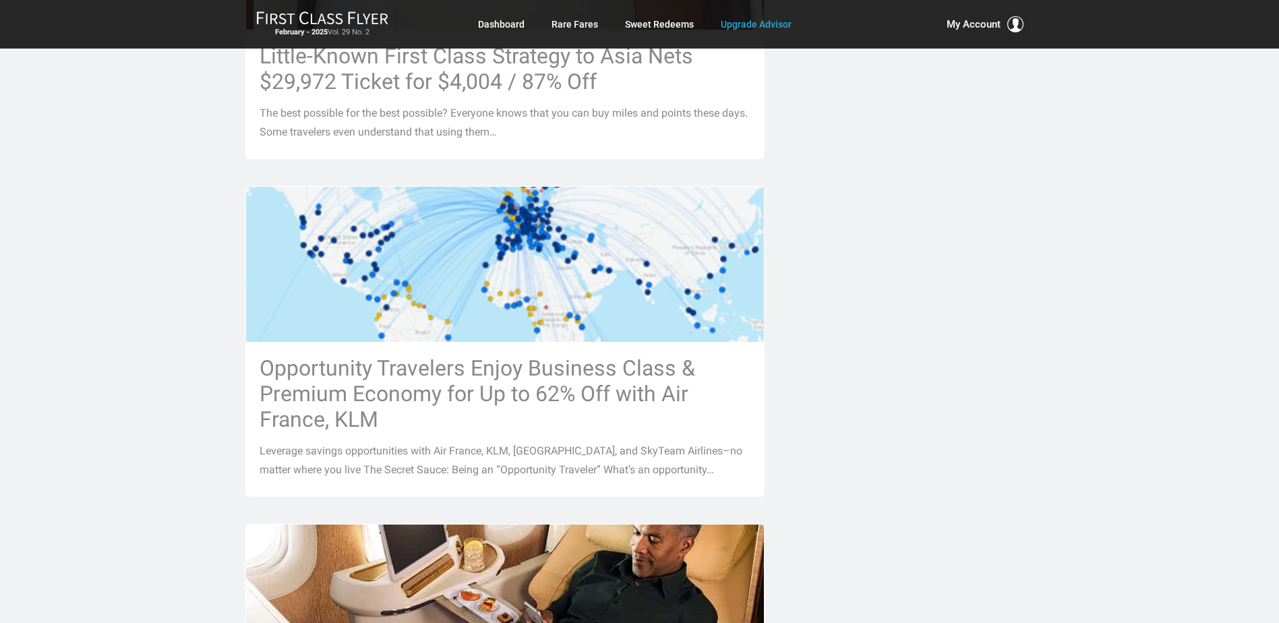
scroll to position [1213, 0]
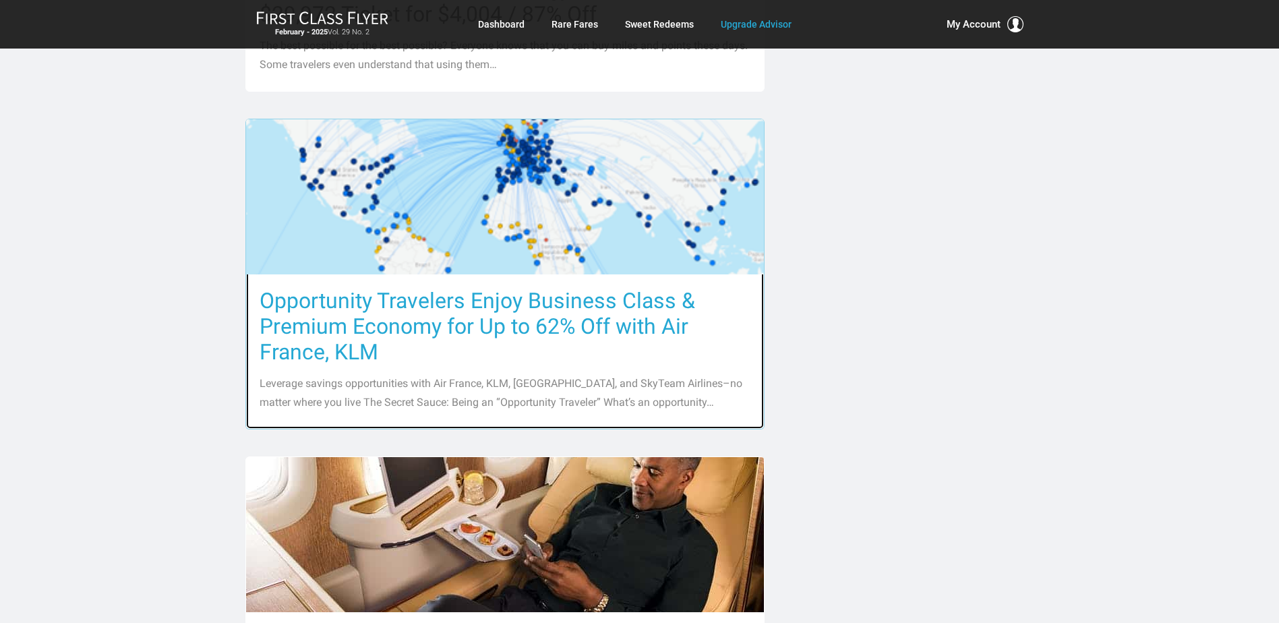
click at [369, 307] on h3 "Opportunity Travelers Enjoy Business Class & Premium Economy for Up to 62% Off …" at bounding box center [505, 326] width 491 height 77
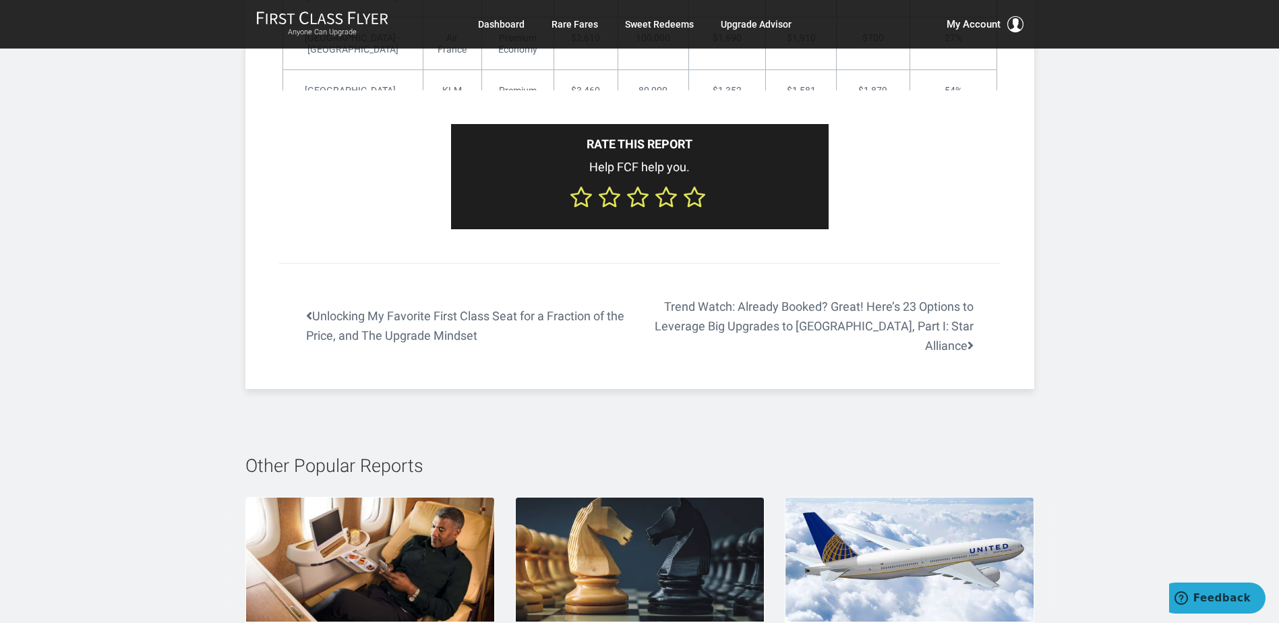
scroll to position [3303, 0]
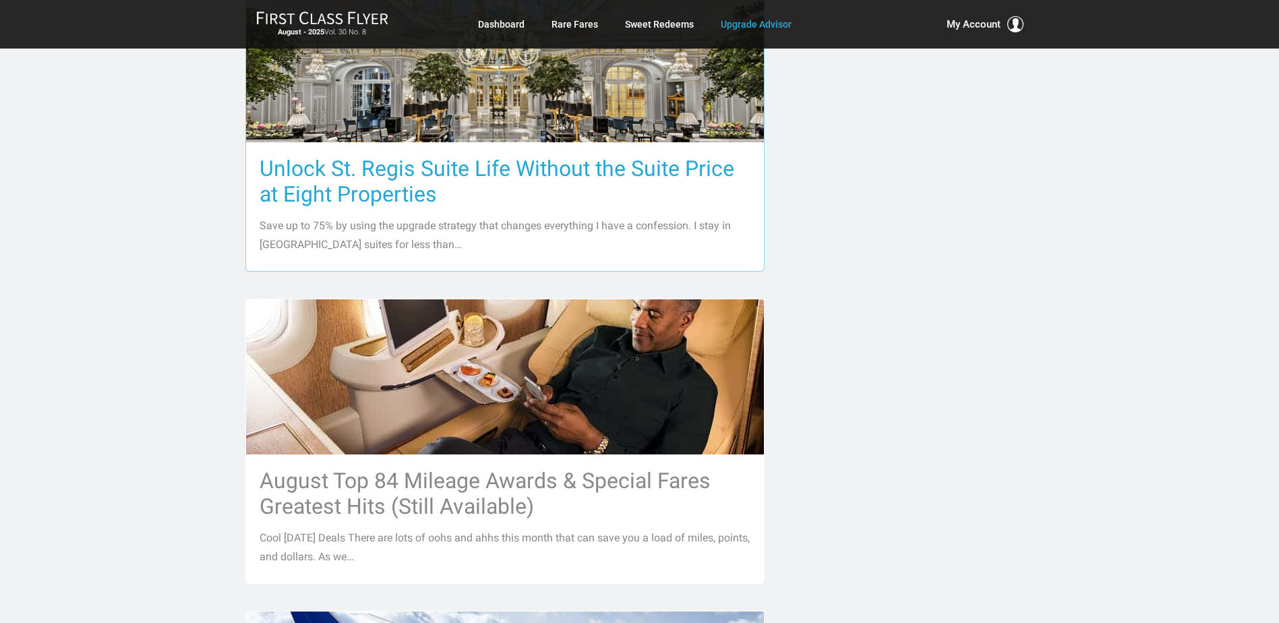
scroll to position [1037, 0]
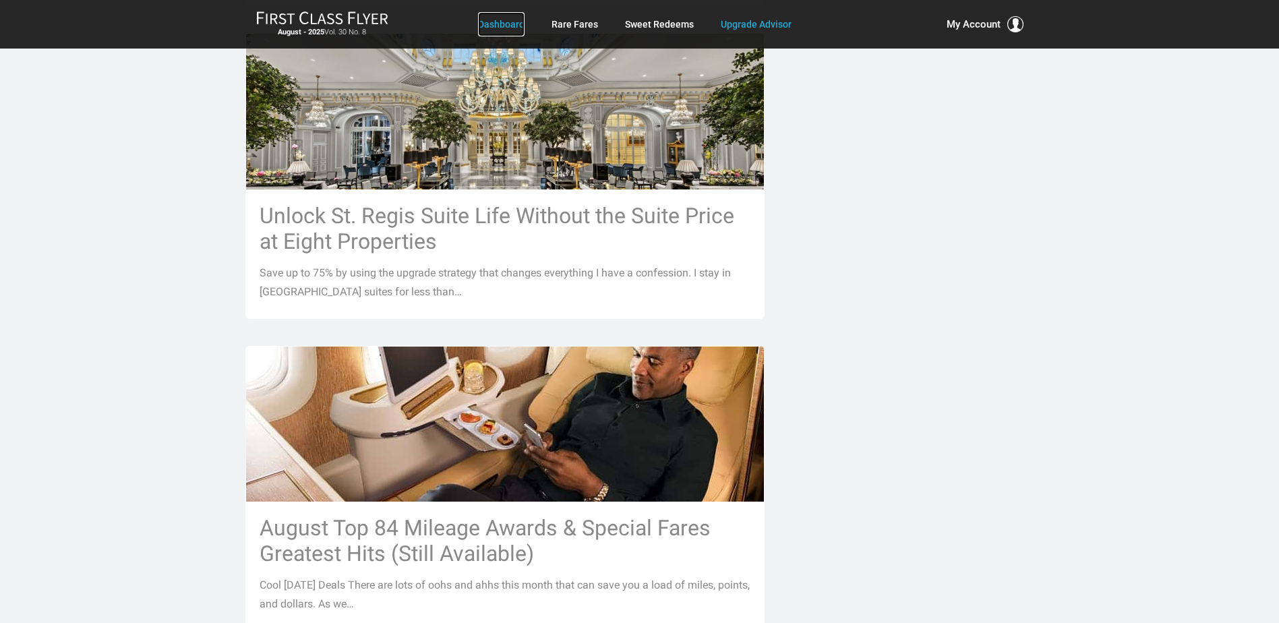
click at [489, 23] on link "Dashboard" at bounding box center [501, 24] width 47 height 24
